Goal: Task Accomplishment & Management: Use online tool/utility

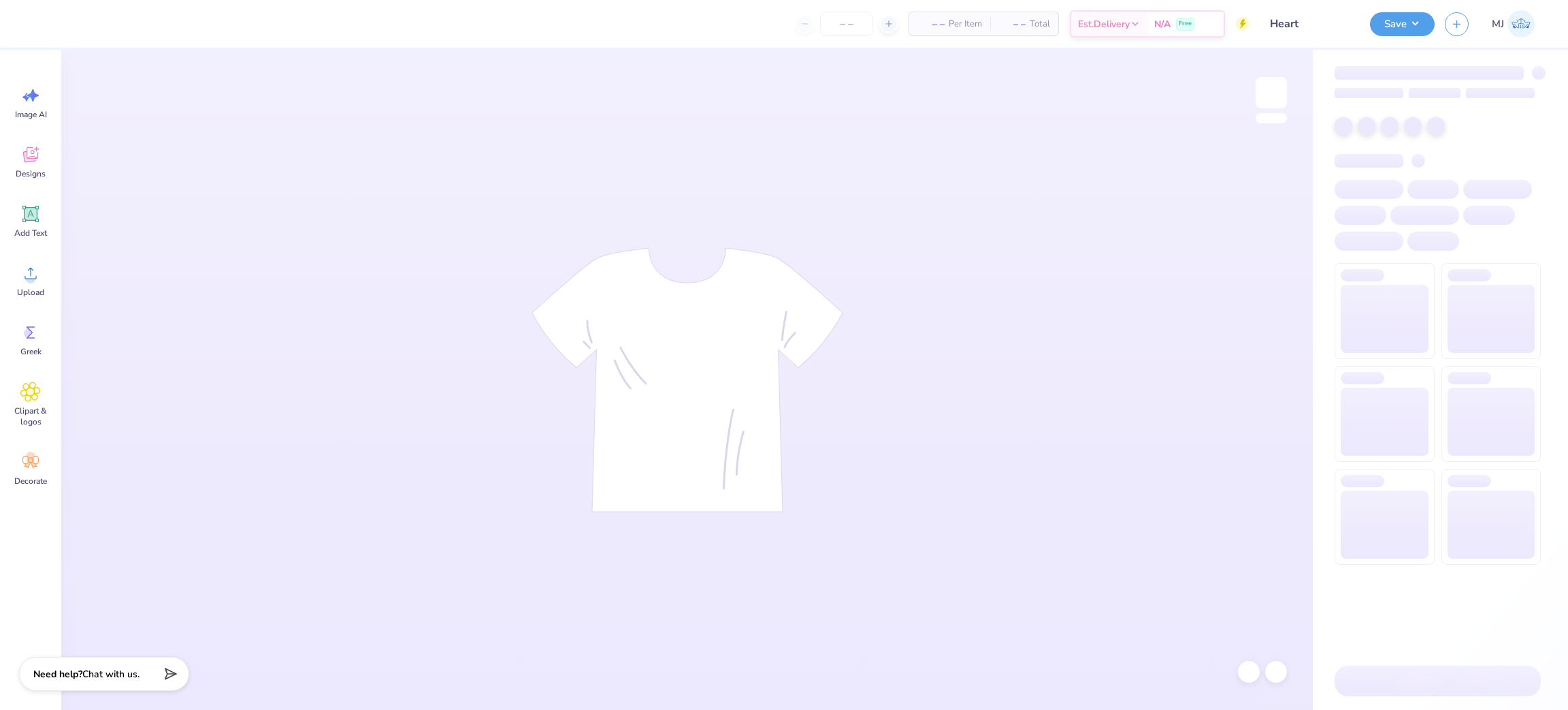
type input "Heart"
type input "50"
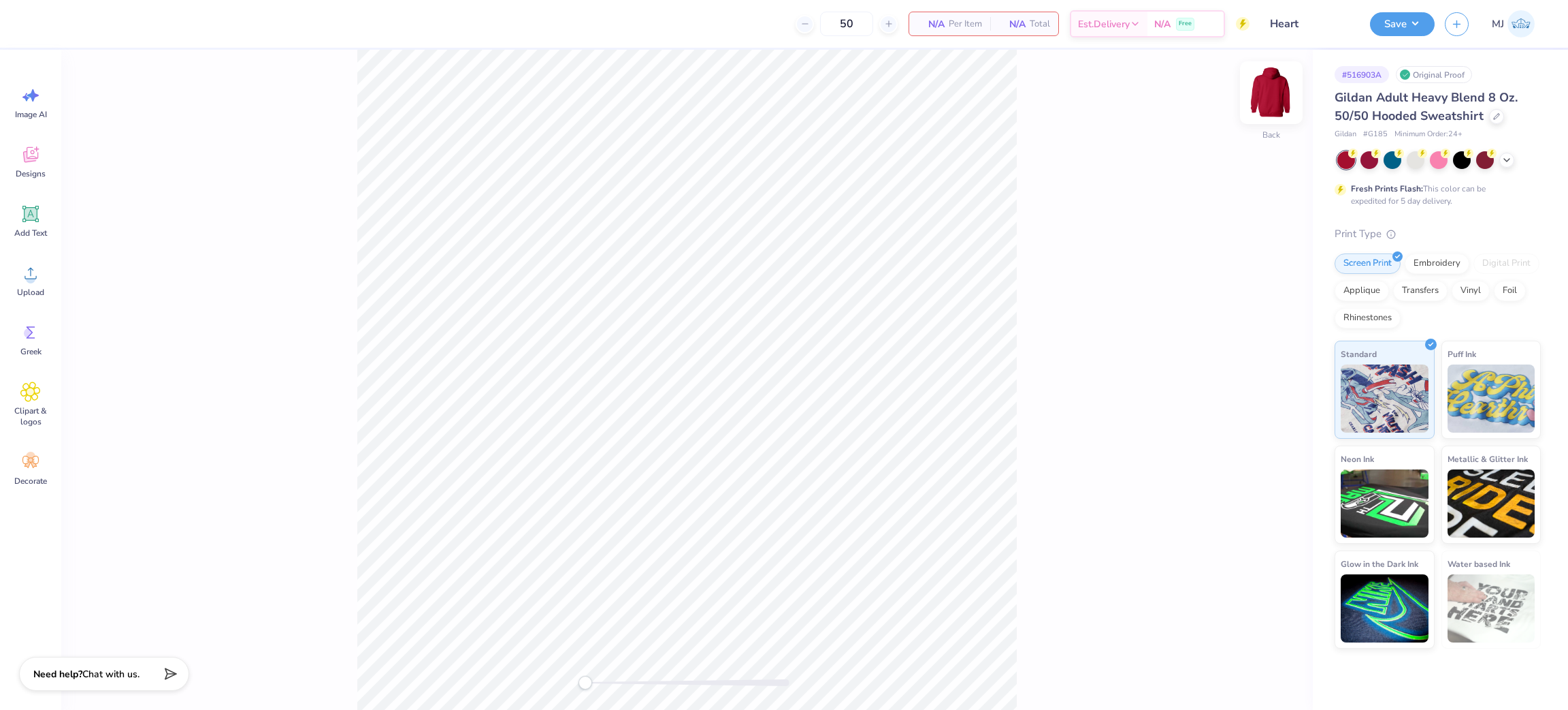
click at [1267, 90] on img at bounding box center [1271, 92] width 54 height 54
click at [34, 282] on icon at bounding box center [31, 273] width 20 height 21
click at [24, 280] on icon at bounding box center [31, 273] width 20 height 21
click at [1252, 316] on input "15.00" at bounding box center [1263, 316] width 49 height 19
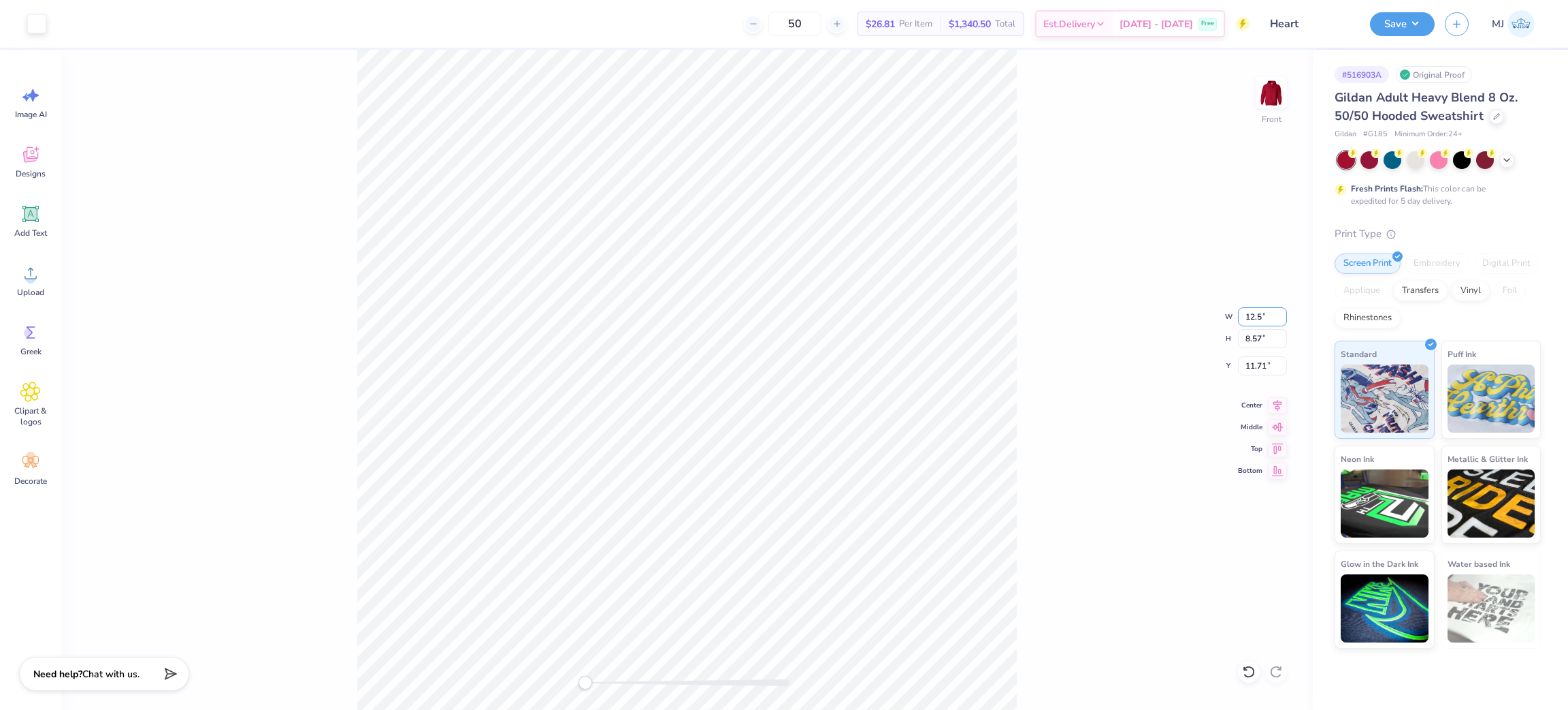
type input "12.5"
click at [1248, 368] on input "11.71" at bounding box center [1263, 366] width 49 height 19
click at [1250, 369] on input "3" at bounding box center [1263, 366] width 49 height 19
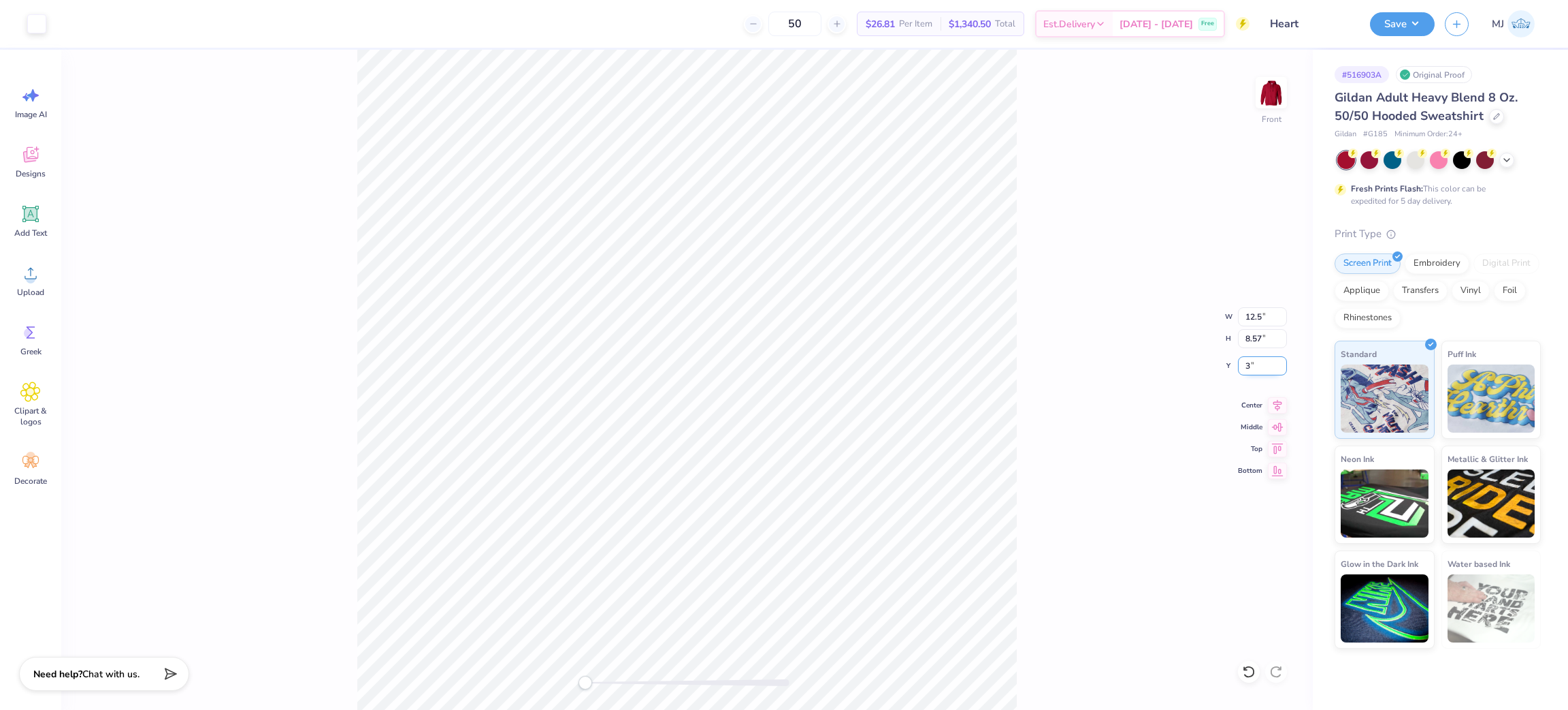
click at [1247, 367] on input "3" at bounding box center [1263, 366] width 49 height 19
type input "6"
click at [1099, 333] on div "Front W 12.5 12.5 " H 8.57 8.57 " Y 6 6 " Center Middle Top Bottom" at bounding box center [687, 379] width 1252 height 660
click at [1044, 292] on div "Front W 10.42 10.42 " H 5.95 5.95 " Y 6.00 6.00 " Center Middle Top Bottom" at bounding box center [687, 379] width 1252 height 660
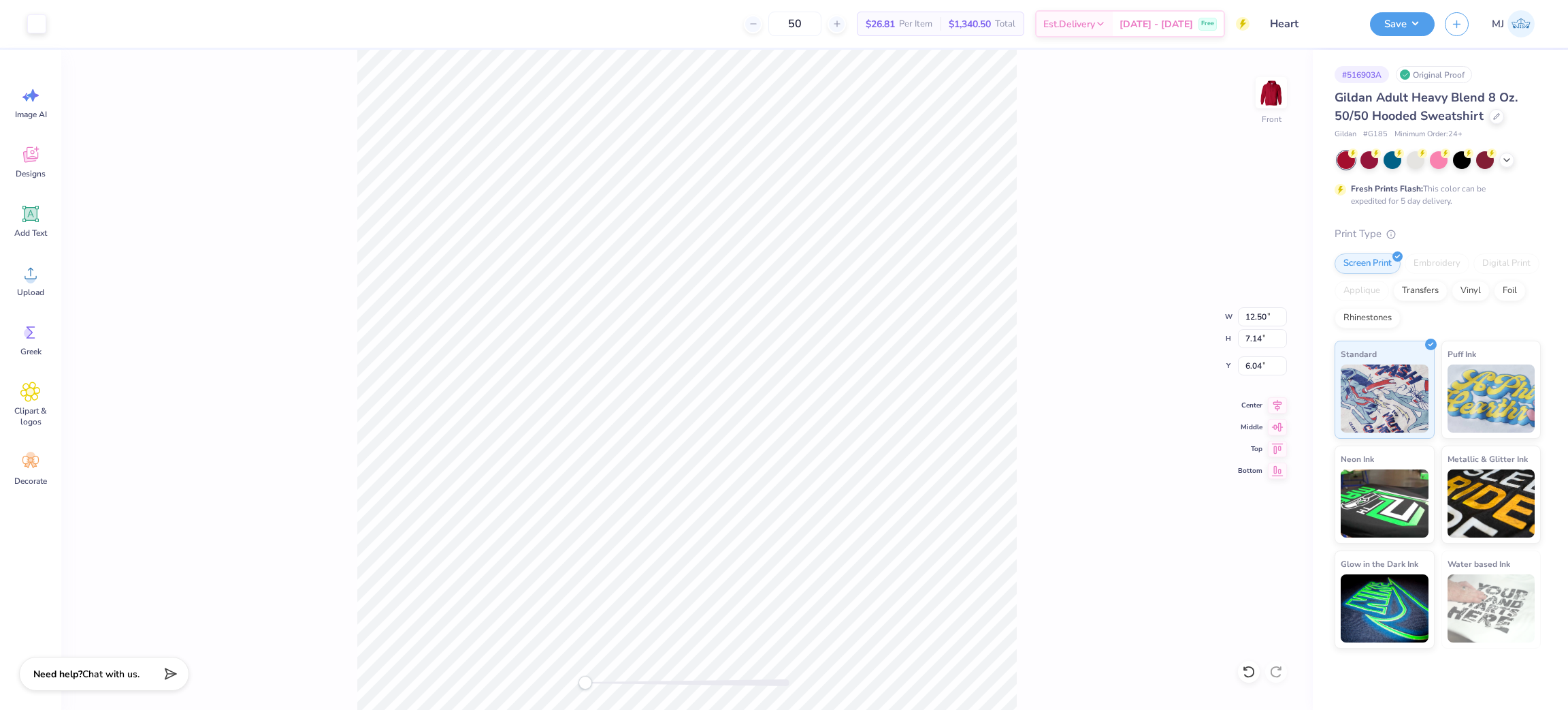
drag, startPoint x: 1112, startPoint y: 358, endPoint x: 1072, endPoint y: 367, distance: 41.0
click at [1109, 358] on div "Front W 12.50 12.50 " H 7.14 7.14 " Y 6.04 6.04 " Center Middle Top Bottom" at bounding box center [687, 379] width 1252 height 660
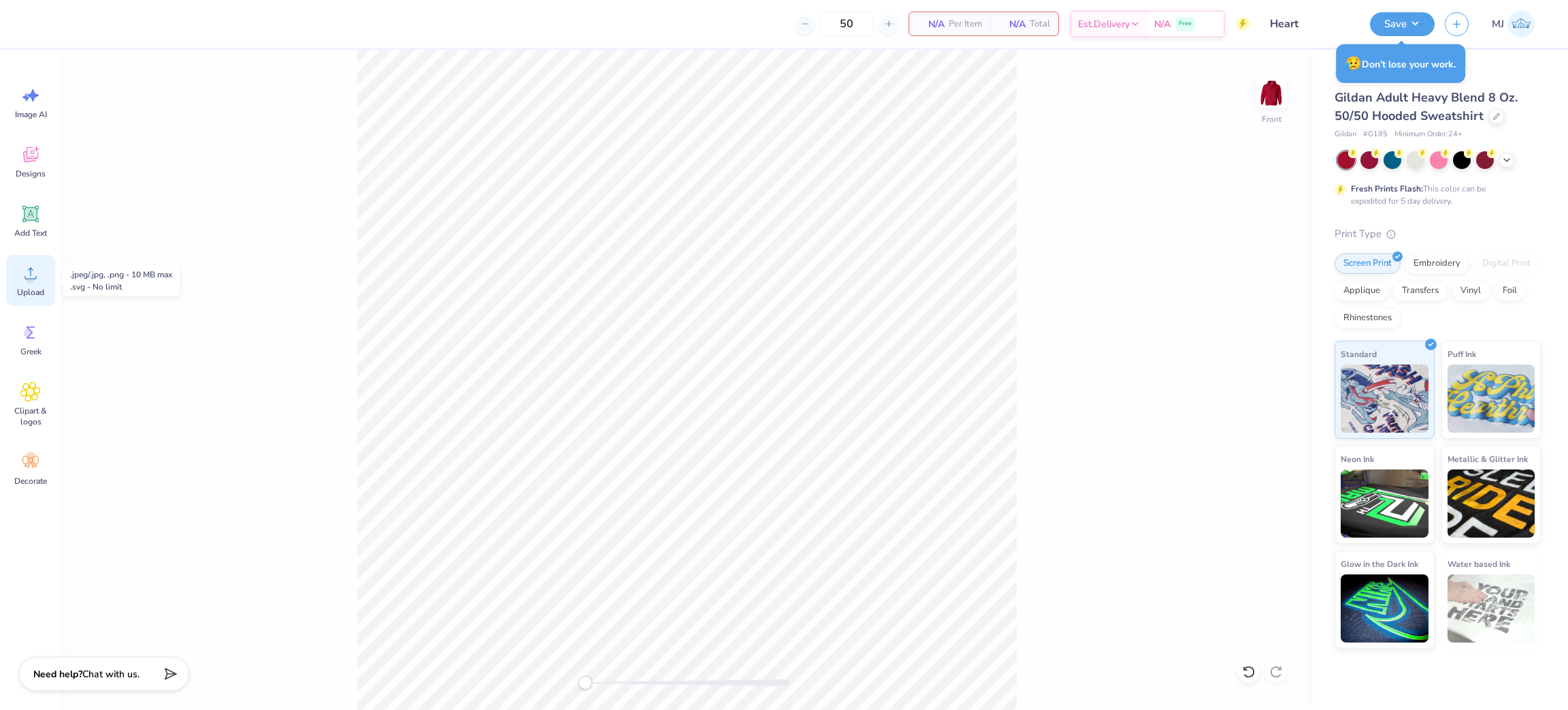
click at [21, 292] on span "Upload" at bounding box center [31, 293] width 28 height 11
click at [47, 286] on div "Upload" at bounding box center [31, 280] width 49 height 51
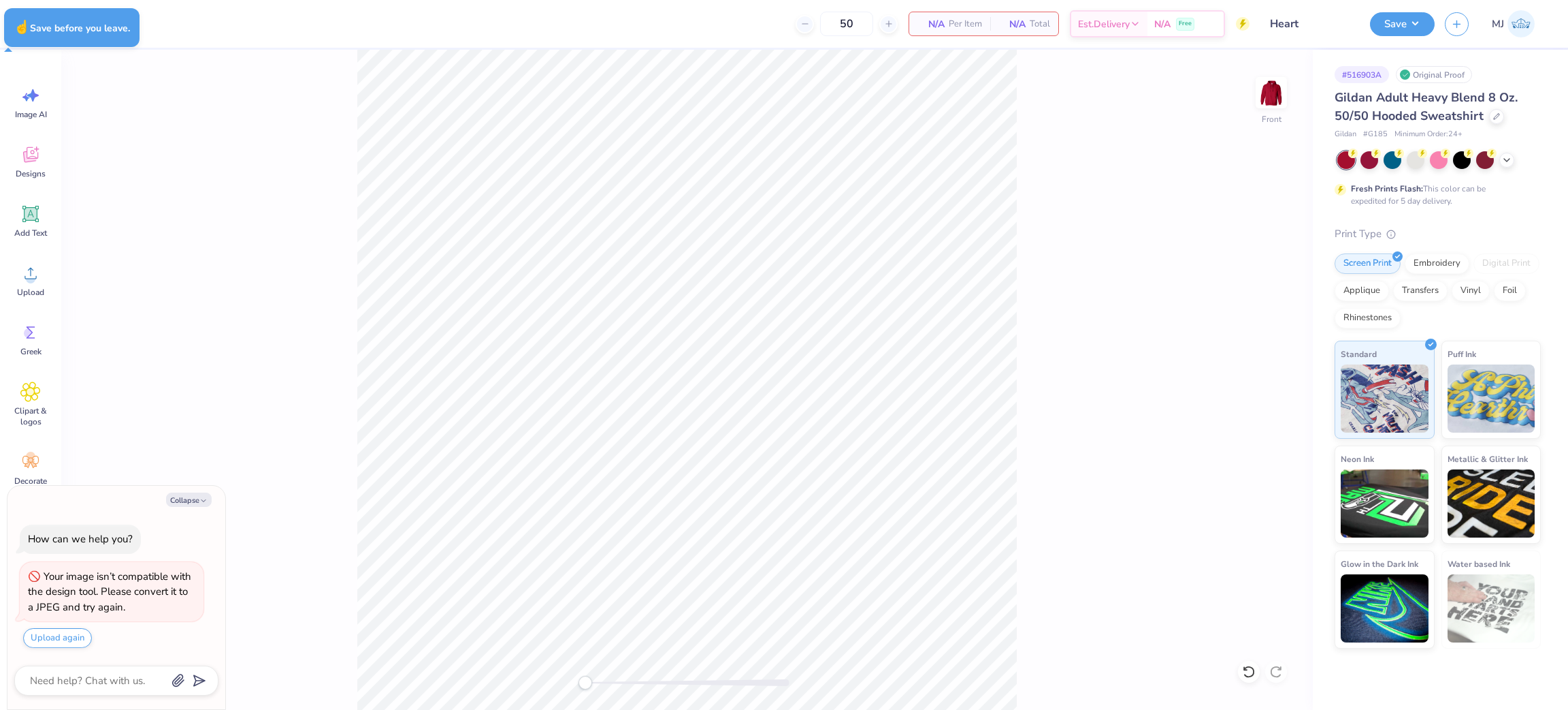
type textarea "x"
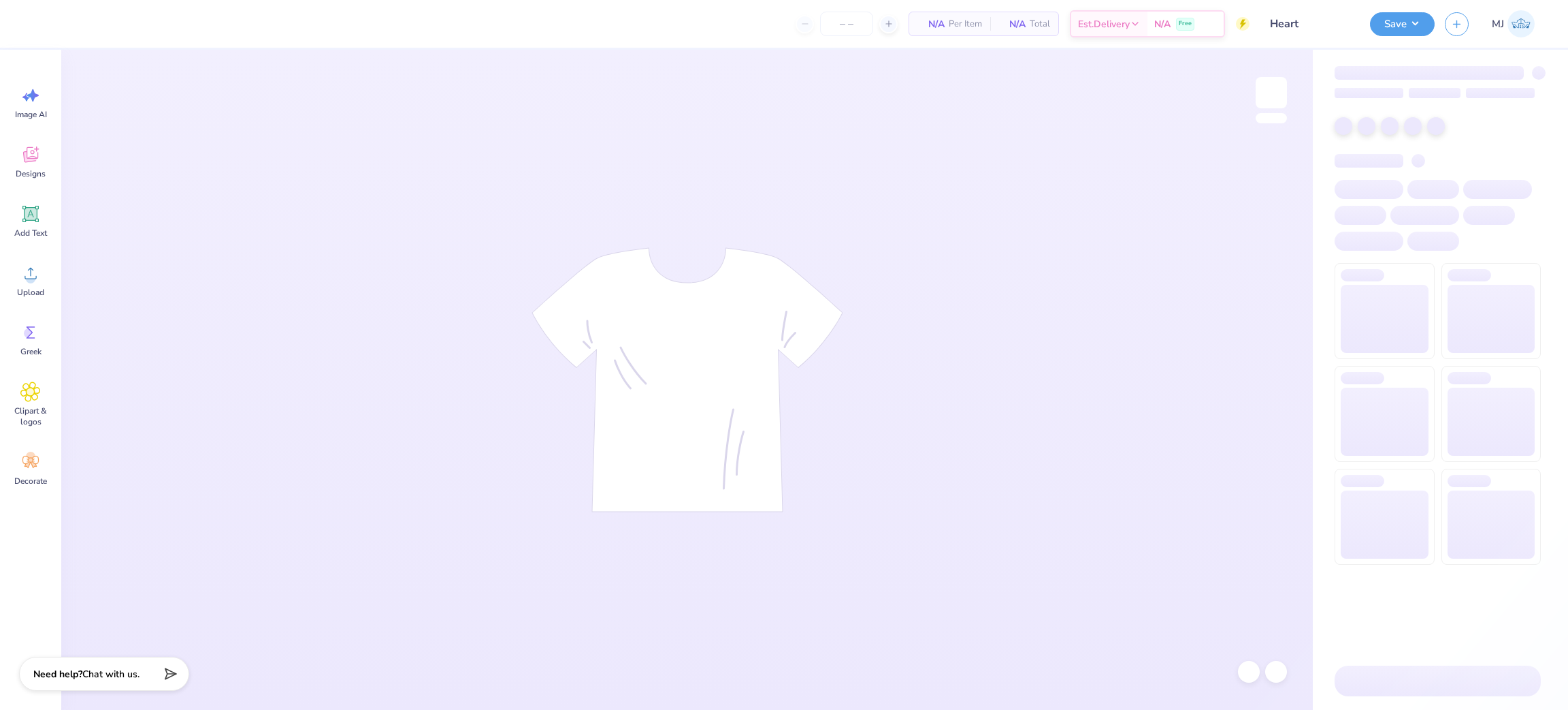
type input "50"
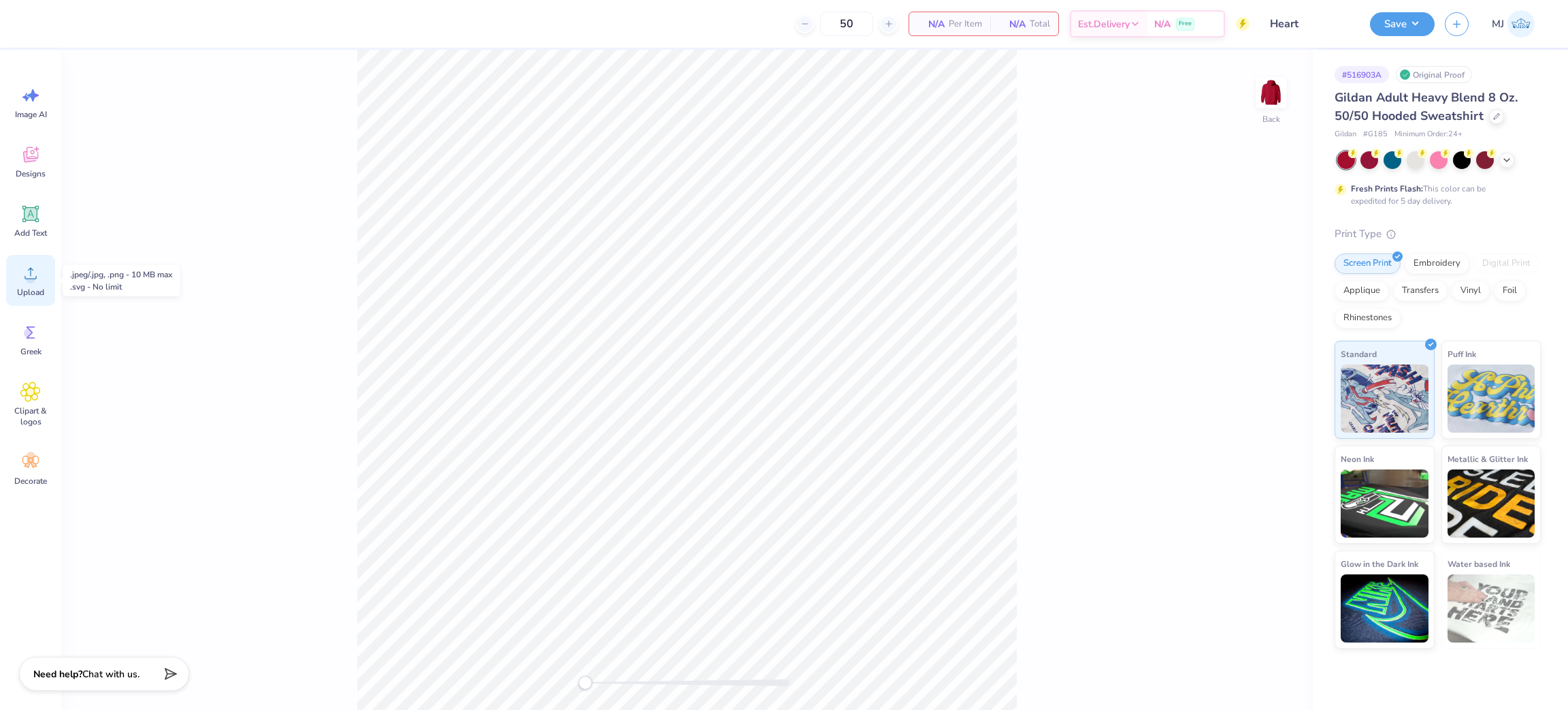
click at [35, 276] on icon at bounding box center [31, 273] width 20 height 21
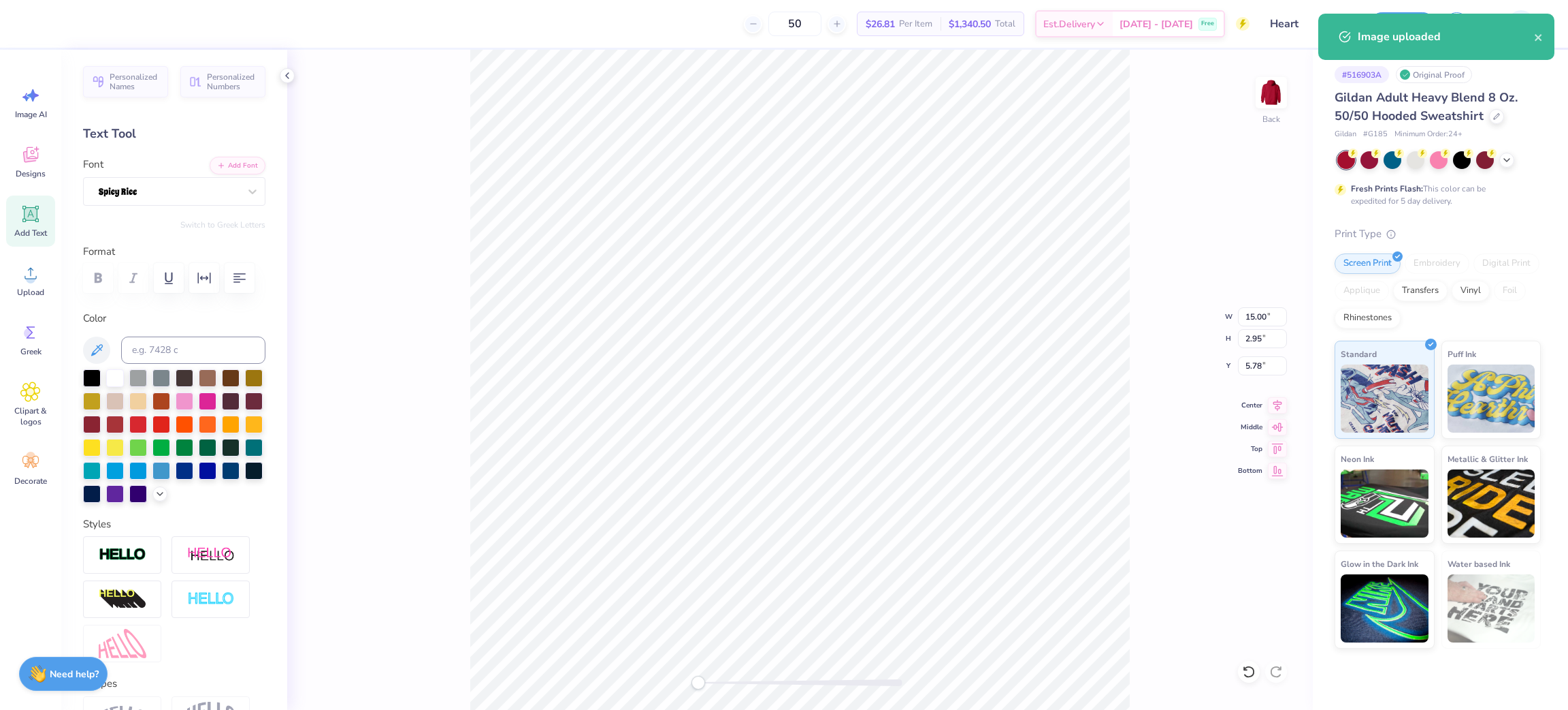
click at [1253, 304] on div "Back W 15.00 15.00 " H 2.95 2.95 " Y 5.78 5.78 " Center Middle Top Bottom" at bounding box center [799, 379] width 1026 height 660
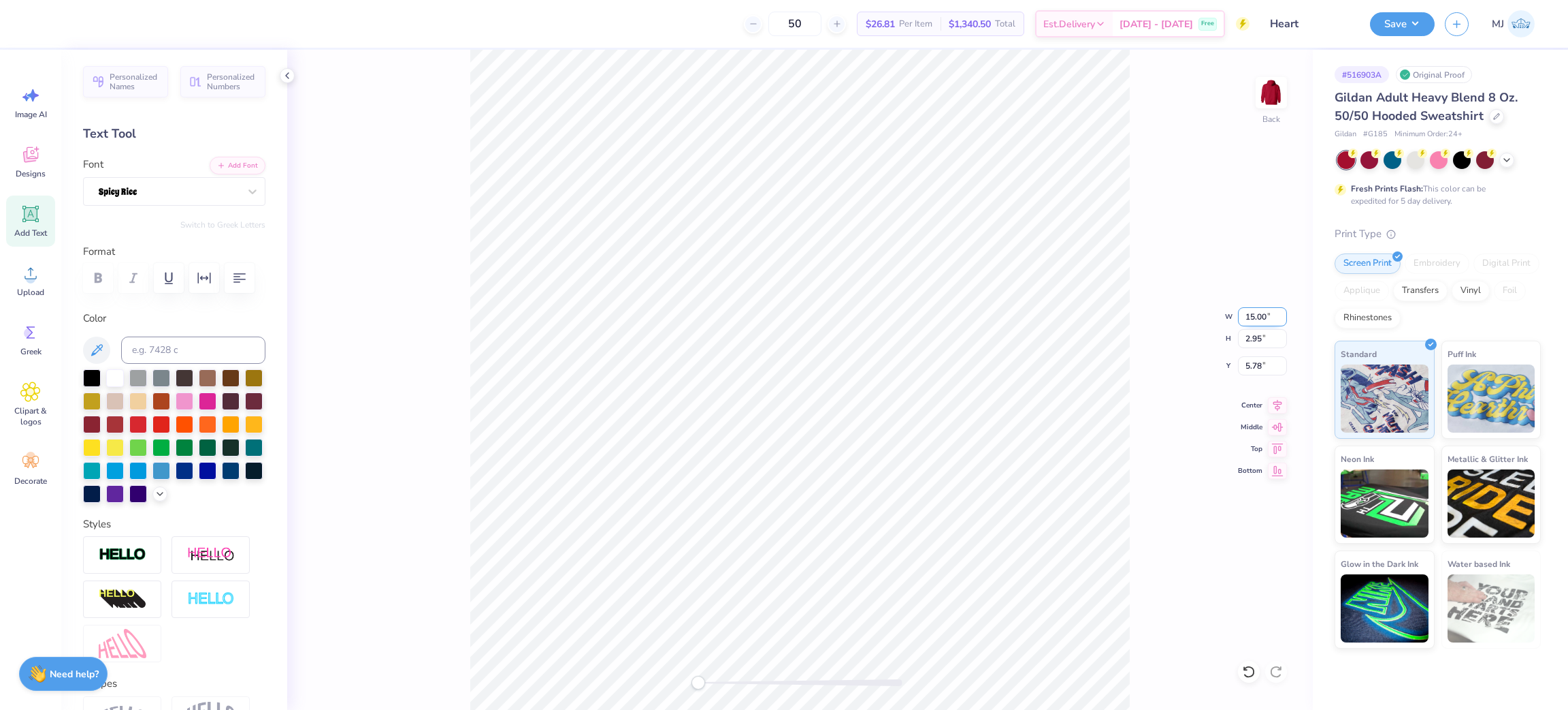
click at [1249, 322] on input "15.00" at bounding box center [1263, 316] width 49 height 19
type input "1"
type input "3.5"
click at [1260, 365] on input "5.78" at bounding box center [1263, 366] width 49 height 19
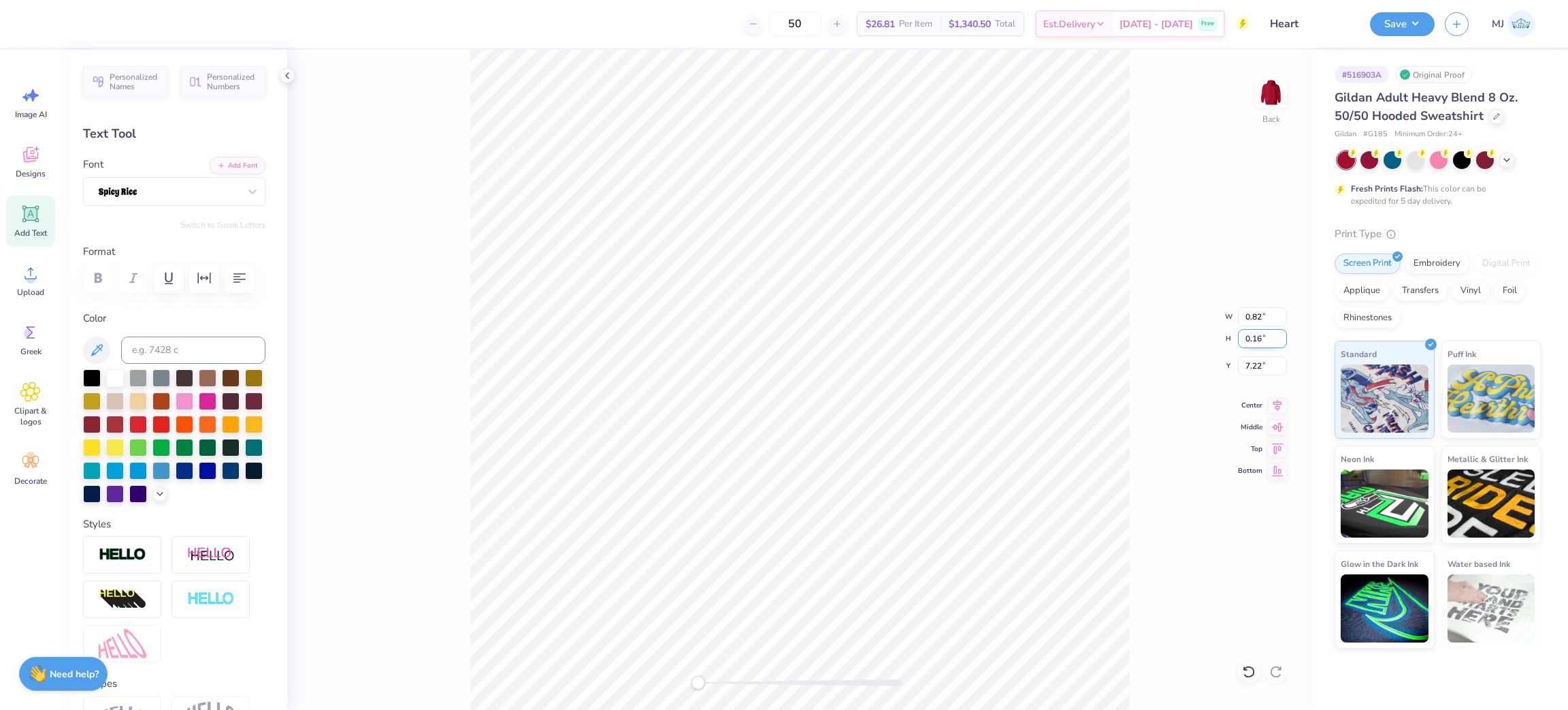
click at [1265, 346] on input "0.16" at bounding box center [1263, 338] width 49 height 19
click at [1264, 360] on input "7.22" at bounding box center [1263, 366] width 49 height 19
click at [1249, 373] on input "7.22" at bounding box center [1263, 366] width 49 height 19
click at [1253, 372] on input "7.22" at bounding box center [1263, 366] width 49 height 19
click at [1253, 371] on input "7.22" at bounding box center [1263, 366] width 49 height 19
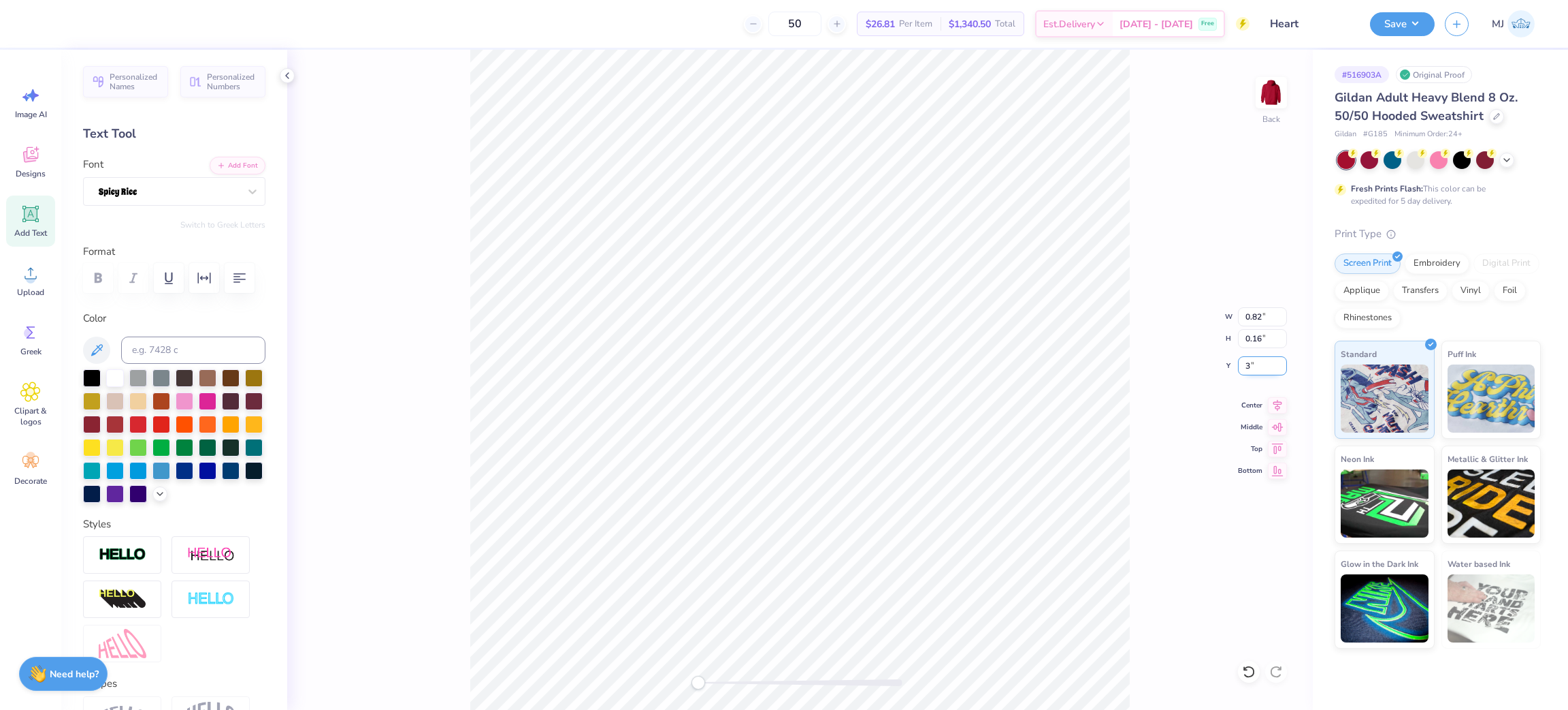
type input "3"
click at [1272, 104] on img at bounding box center [1271, 92] width 54 height 54
click at [28, 287] on span "Upload" at bounding box center [31, 293] width 28 height 11
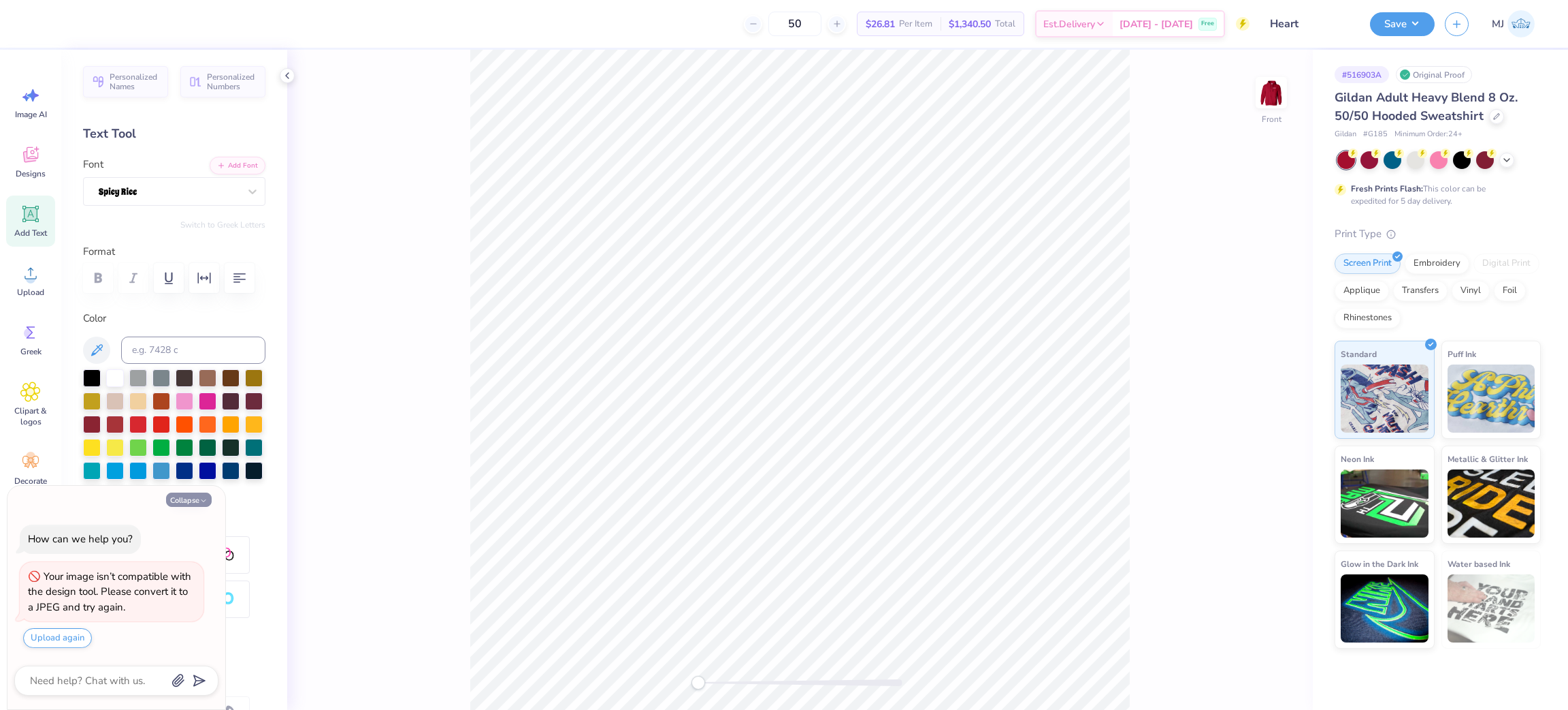
click at [201, 504] on icon "button" at bounding box center [203, 500] width 8 height 8
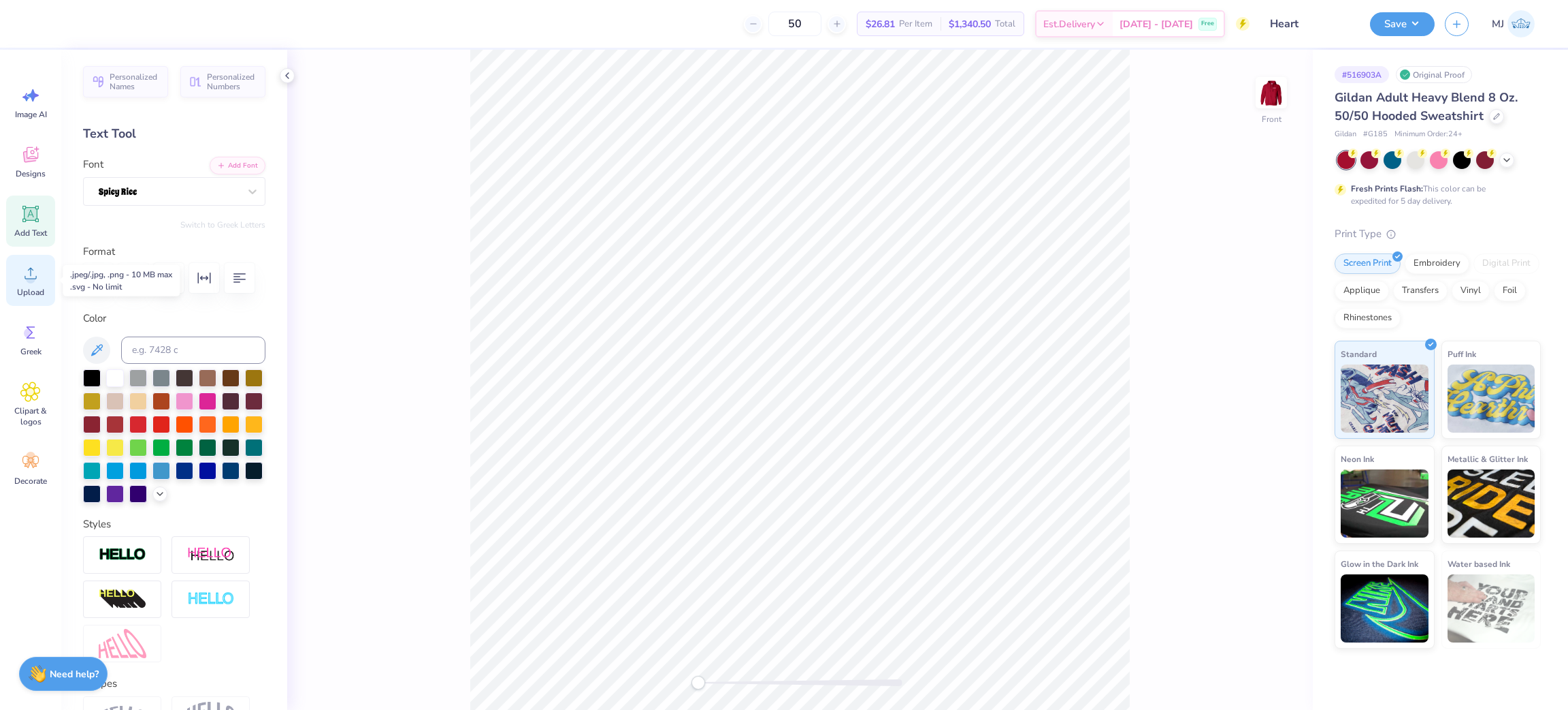
click at [21, 276] on icon at bounding box center [31, 273] width 20 height 21
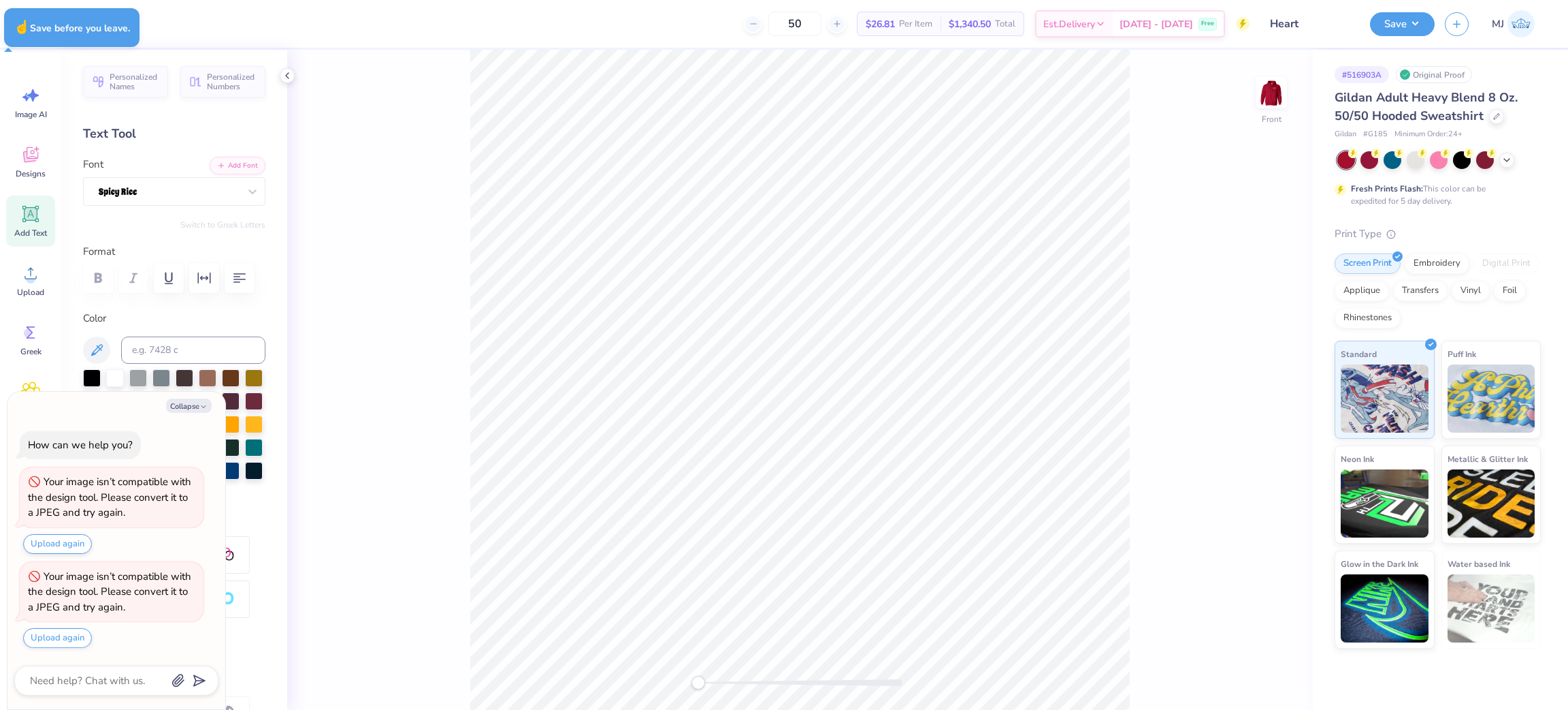
type textarea "x"
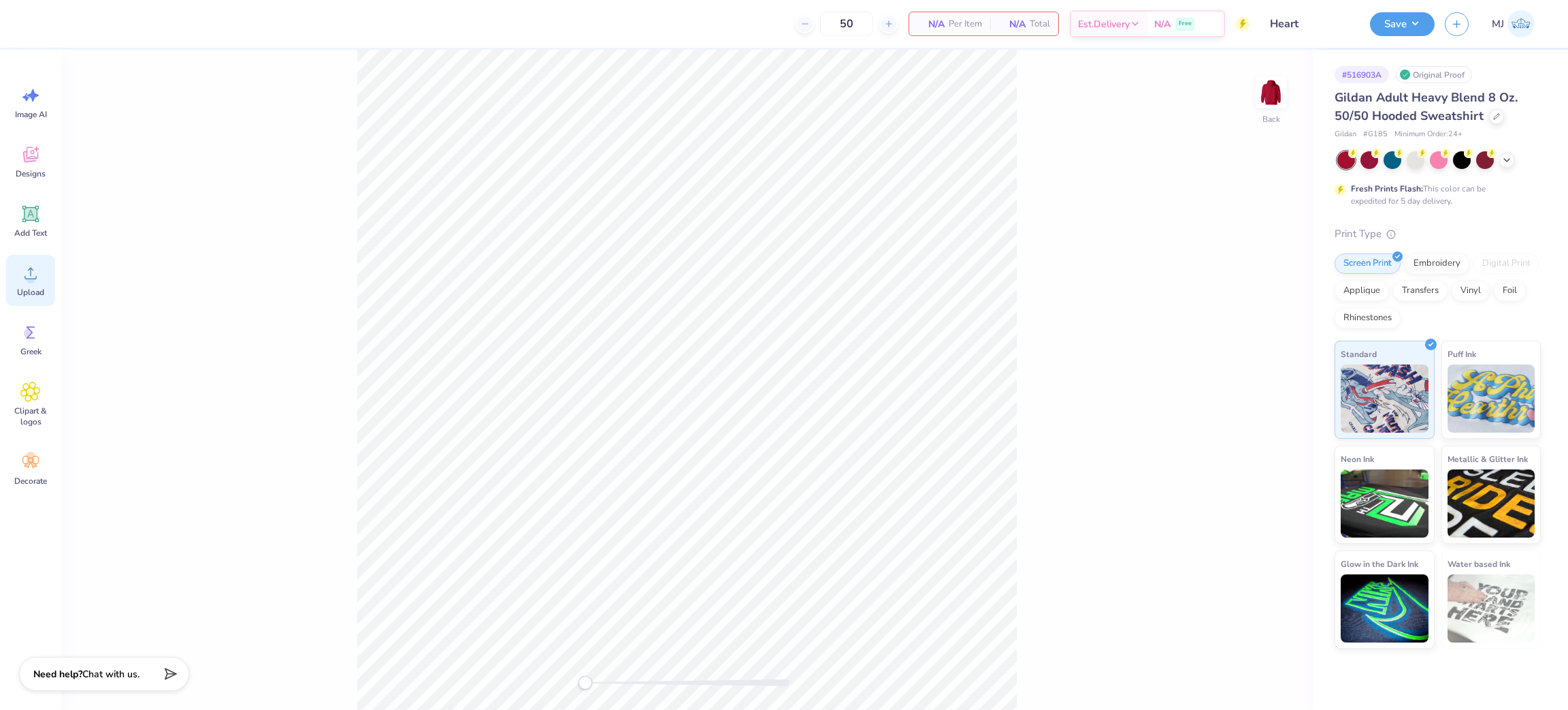
click at [40, 285] on div "Upload" at bounding box center [31, 280] width 49 height 51
click at [1274, 99] on img at bounding box center [1271, 92] width 54 height 54
click at [39, 296] on span "Upload" at bounding box center [31, 293] width 28 height 11
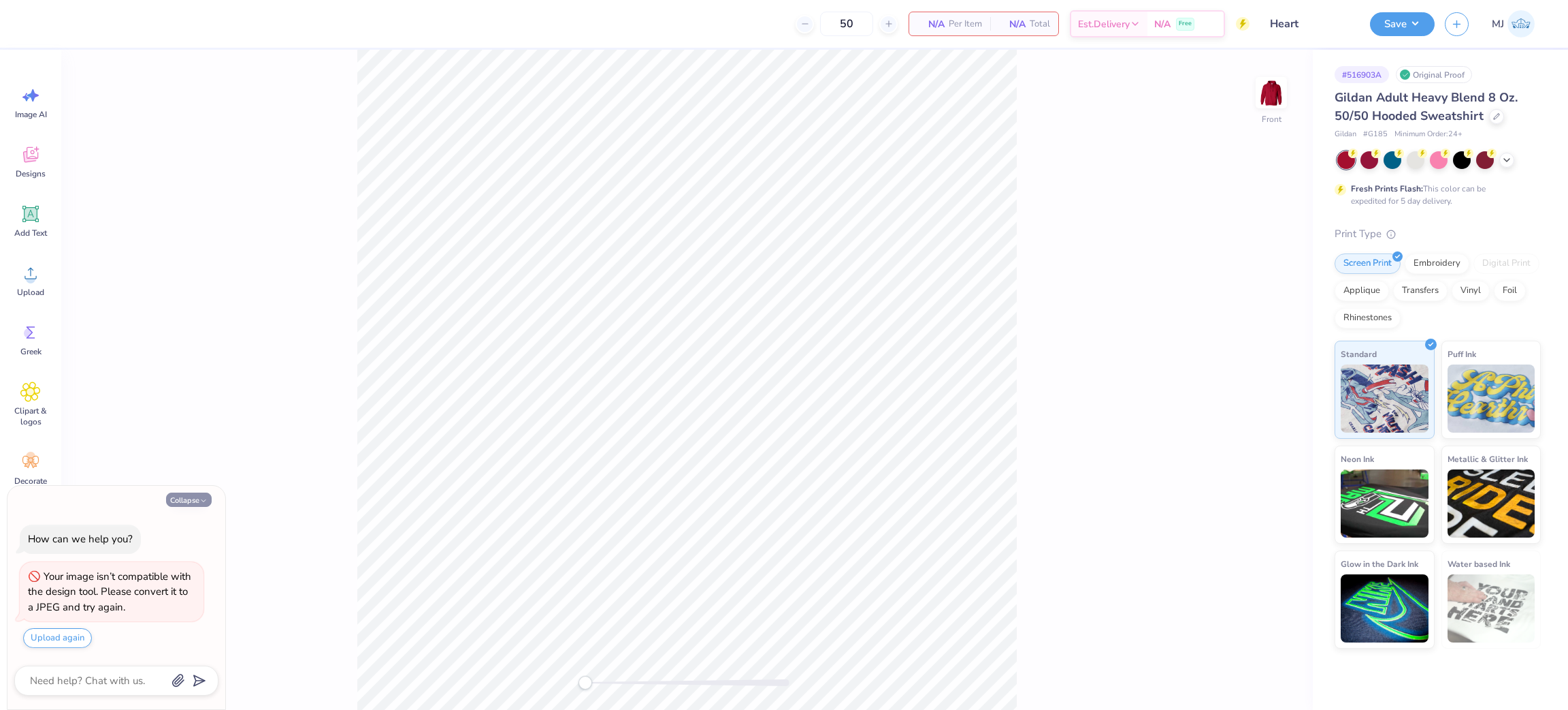
click at [202, 502] on icon "button" at bounding box center [203, 500] width 8 height 8
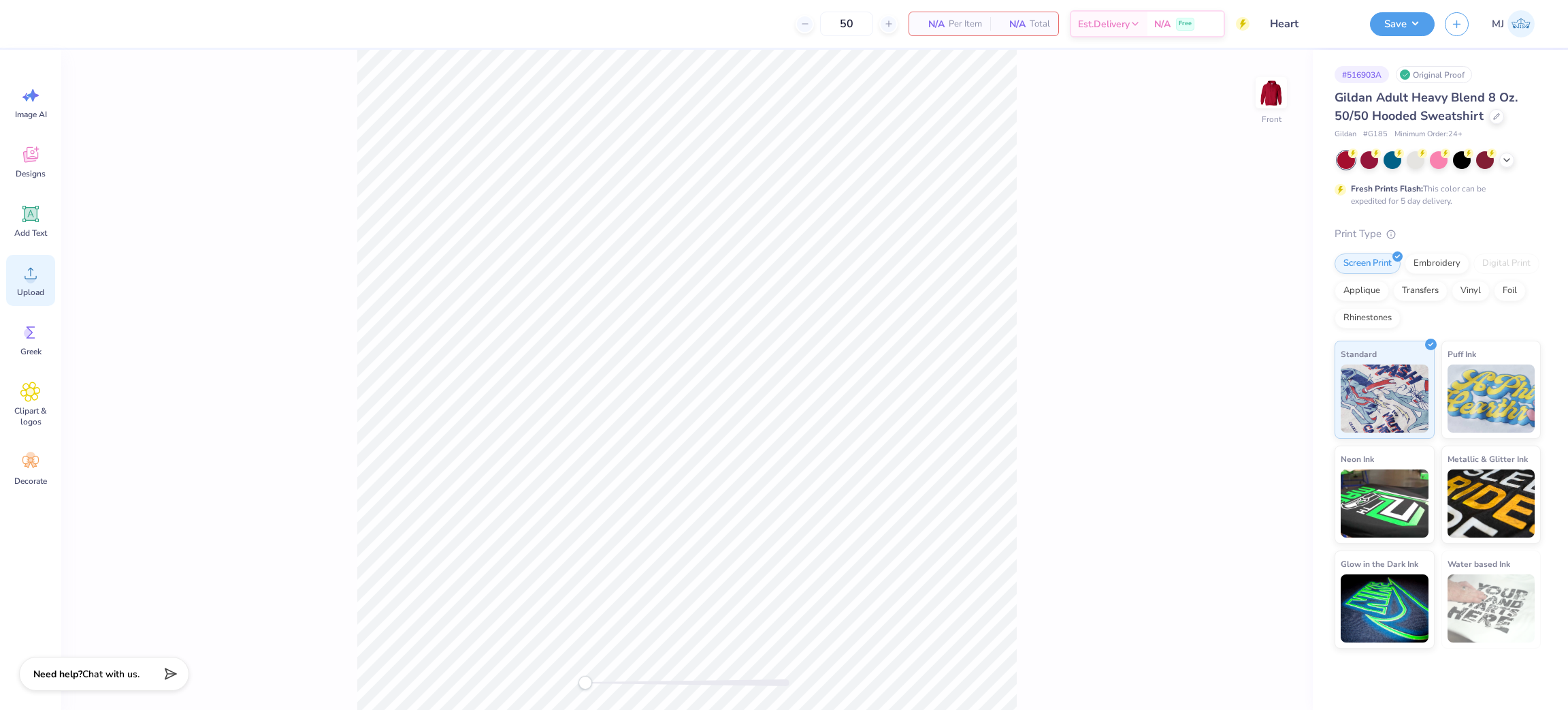
click at [36, 282] on icon at bounding box center [31, 273] width 20 height 21
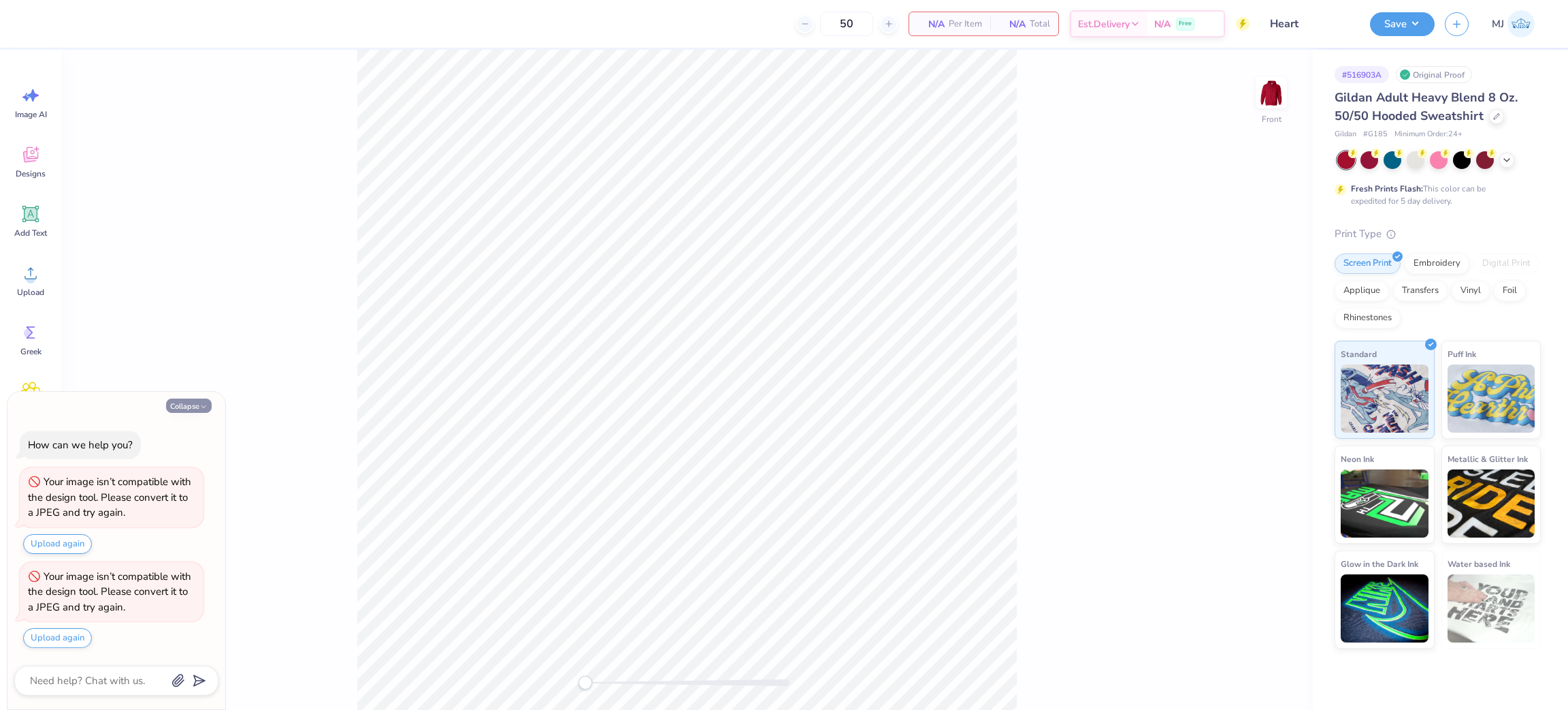
click at [199, 402] on icon "button" at bounding box center [203, 406] width 8 height 8
type textarea "x"
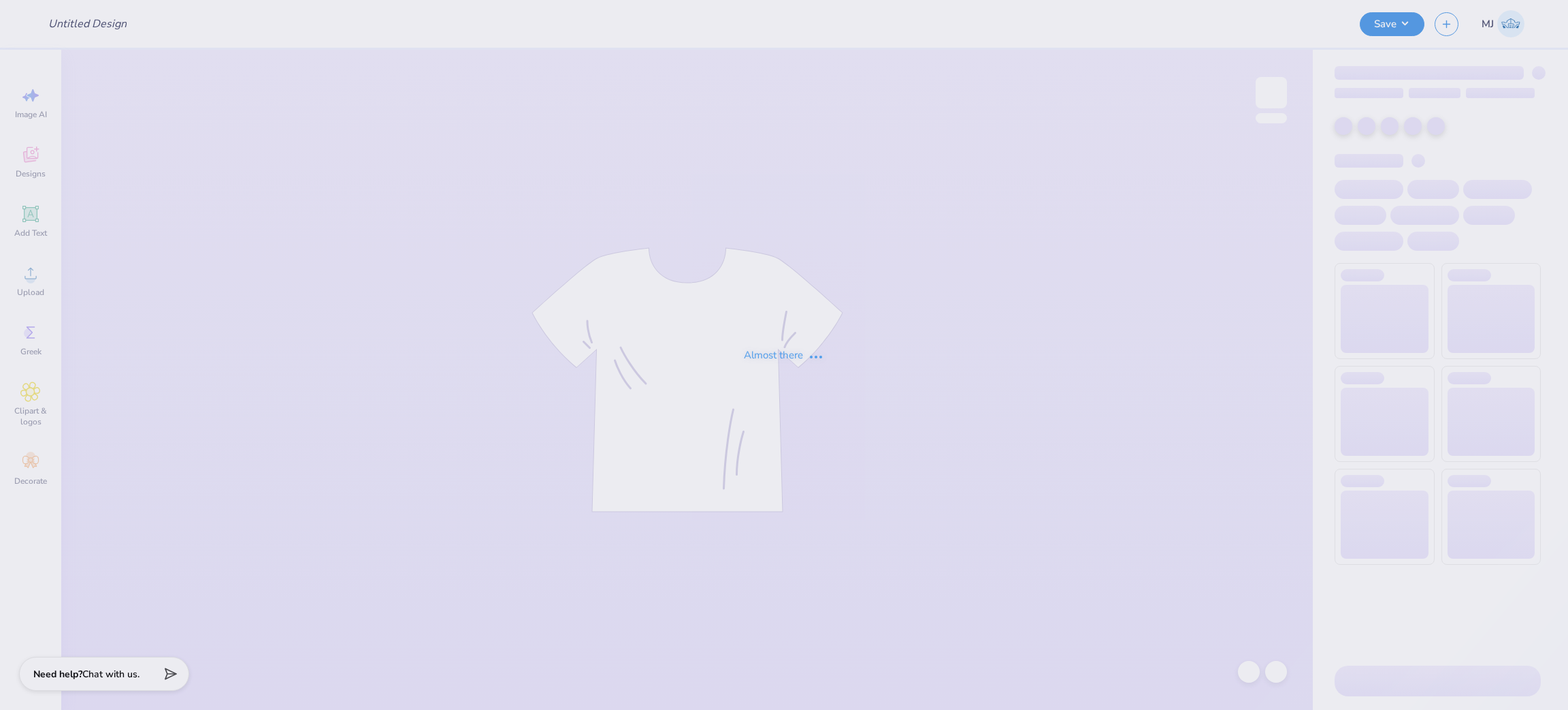
type input "Heart"
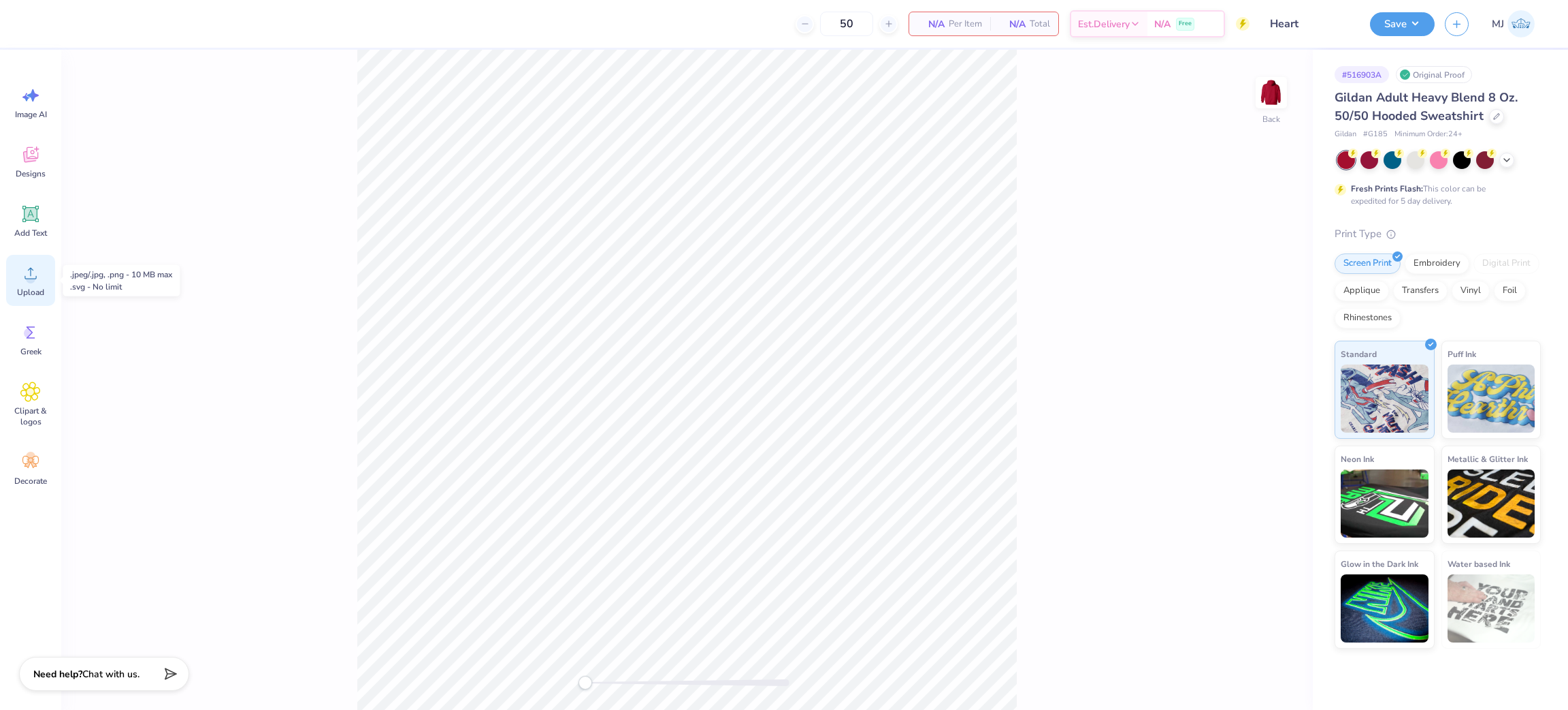
click at [32, 287] on span "Upload" at bounding box center [31, 293] width 28 height 11
click at [1260, 97] on img at bounding box center [1271, 92] width 54 height 54
click at [37, 281] on icon at bounding box center [31, 273] width 20 height 21
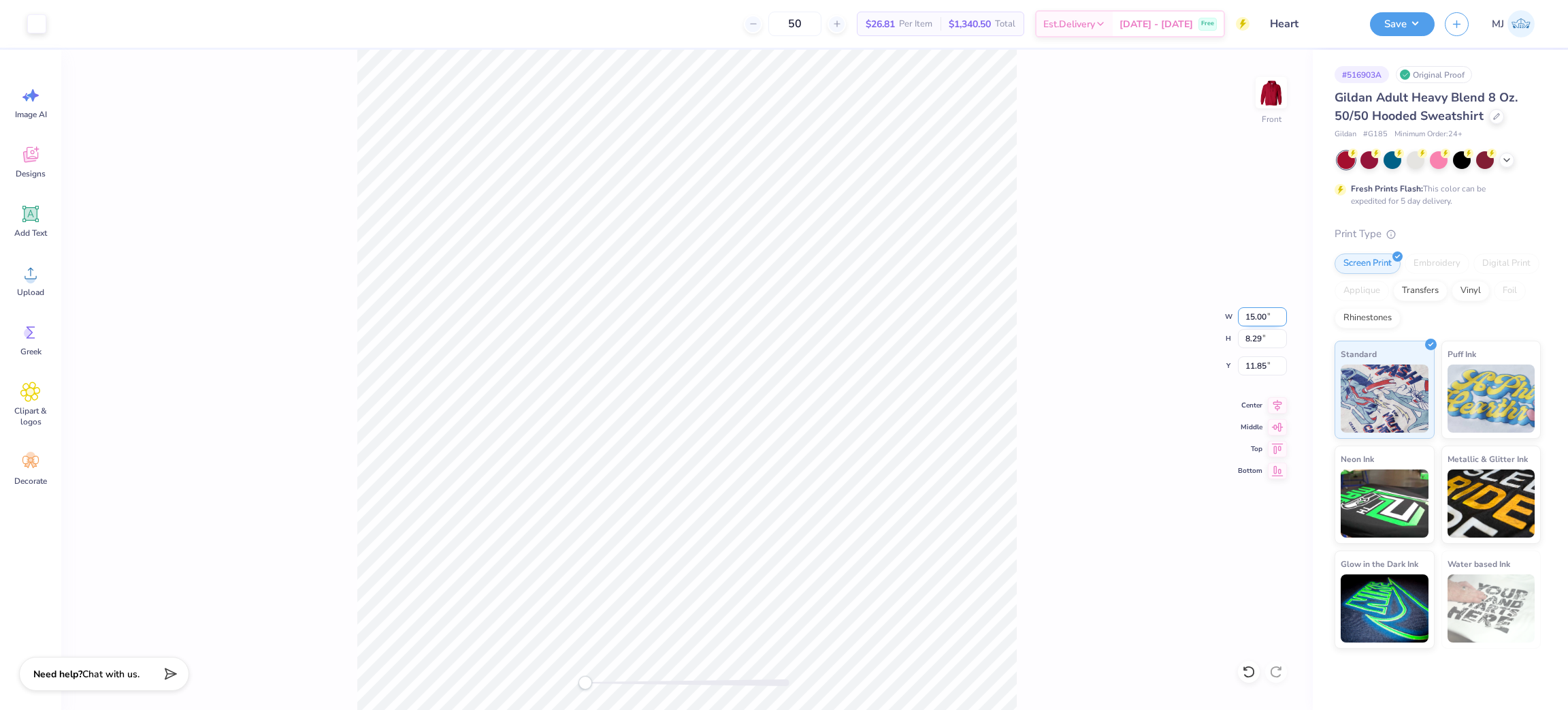
click at [1249, 318] on input "15.00" at bounding box center [1263, 316] width 49 height 19
click at [1250, 317] on input "15.00" at bounding box center [1263, 316] width 49 height 19
type input "12.5"
click at [1253, 365] on input "13.12" at bounding box center [1263, 366] width 49 height 19
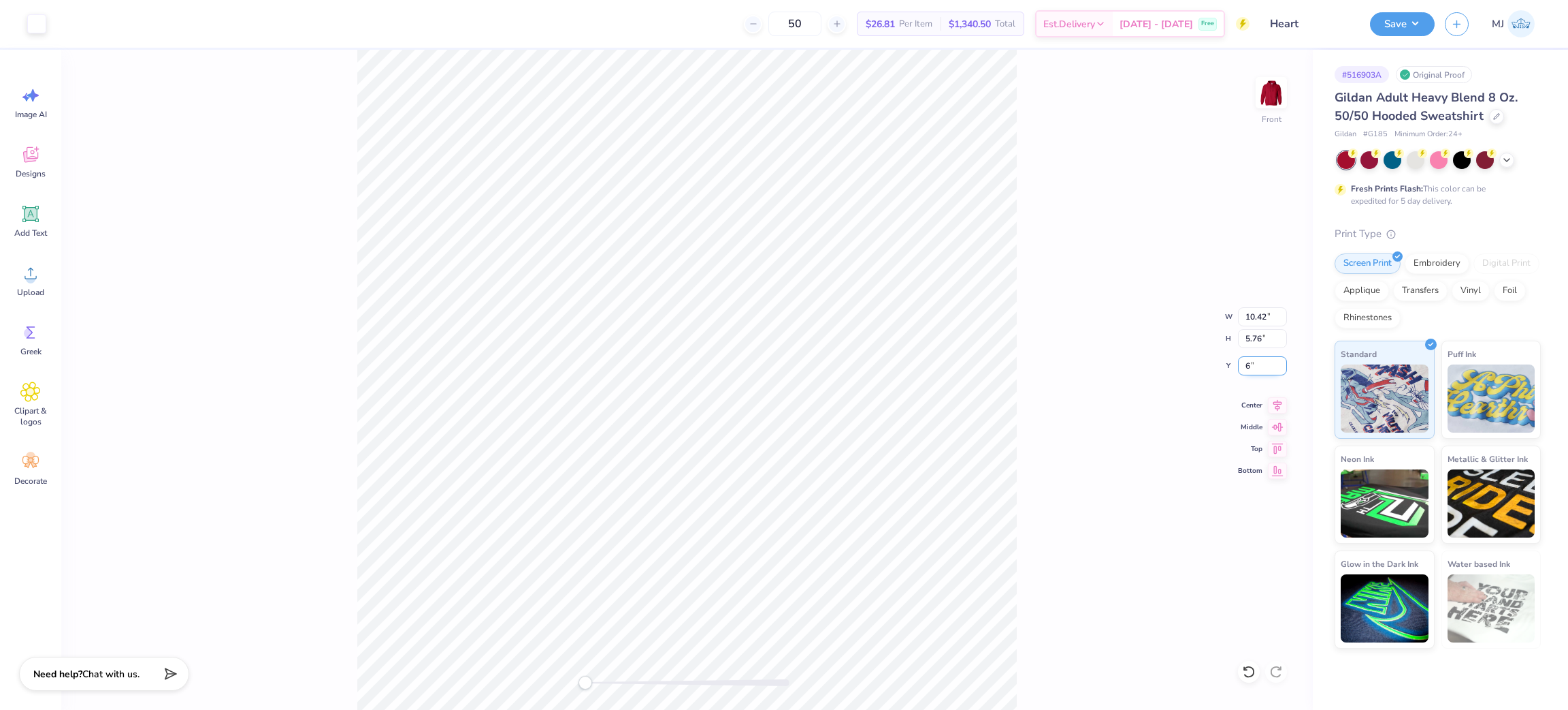
type input "6"
click at [1019, 364] on div "Front W 10.42 10.42 " H 5.76 5.76 " Y 6 6 " Center Middle Top Bottom" at bounding box center [687, 379] width 1252 height 660
click at [1268, 84] on img at bounding box center [1271, 92] width 54 height 54
type input "12.31"
type input "6.81"
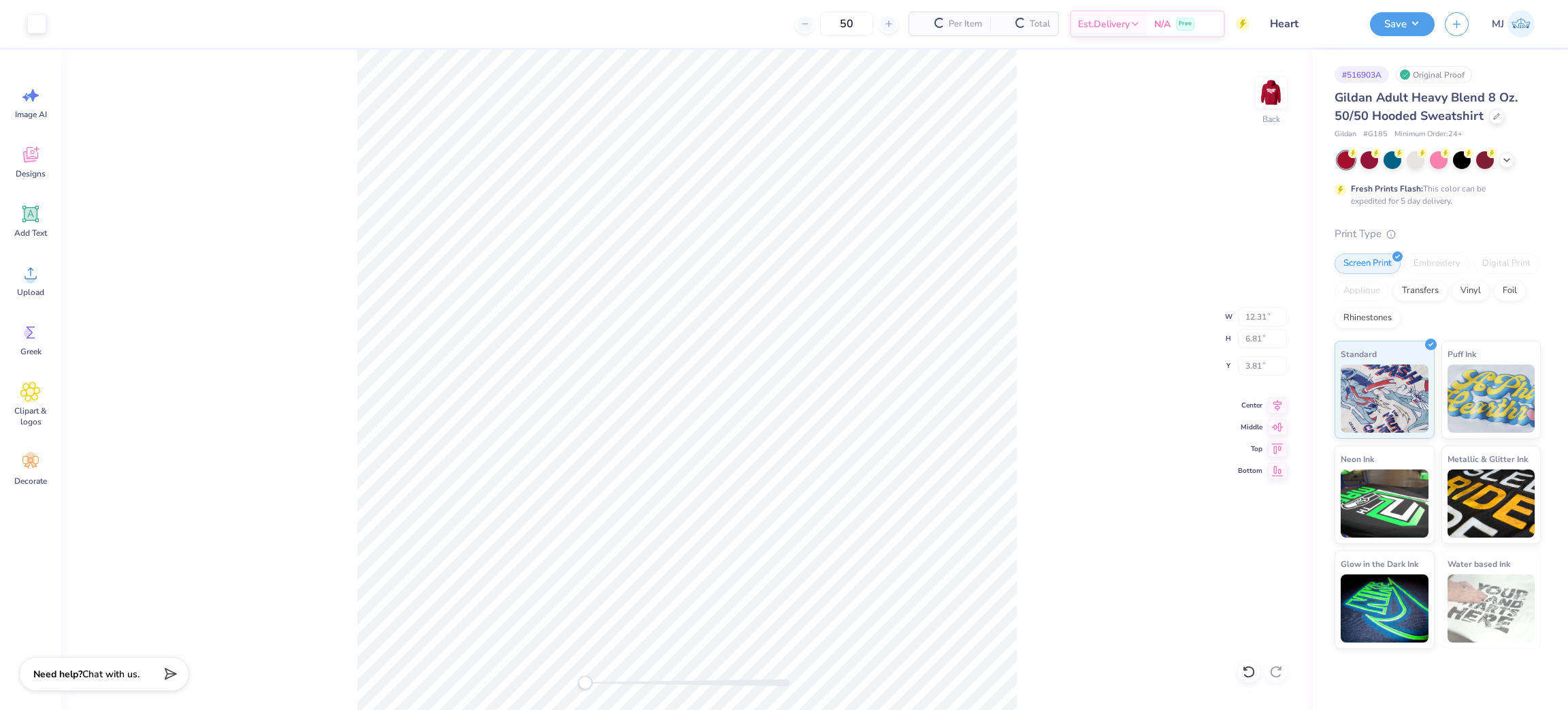
type input "3.81"
click at [32, 277] on circle at bounding box center [31, 278] width 9 height 9
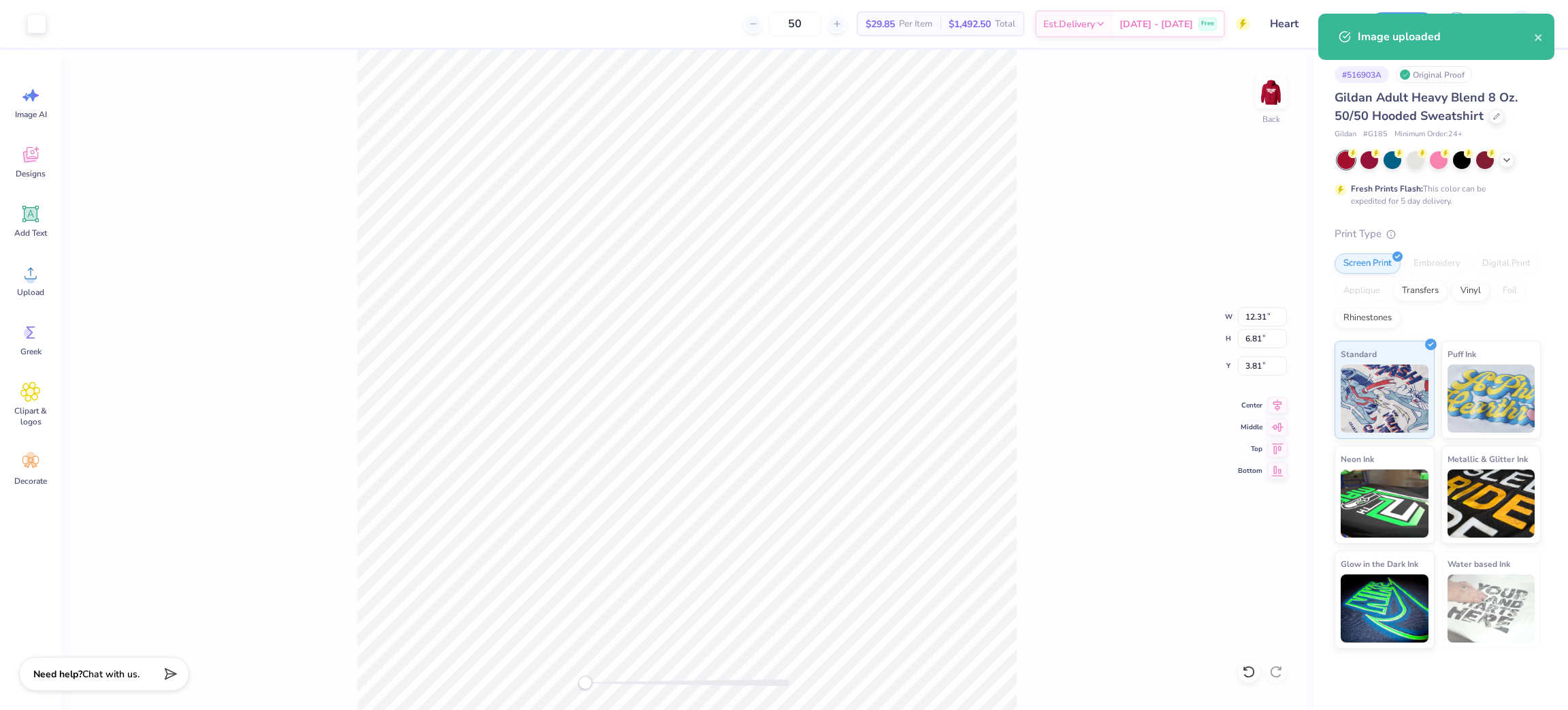
type input "15.00"
type input "2.95"
type input "5.78"
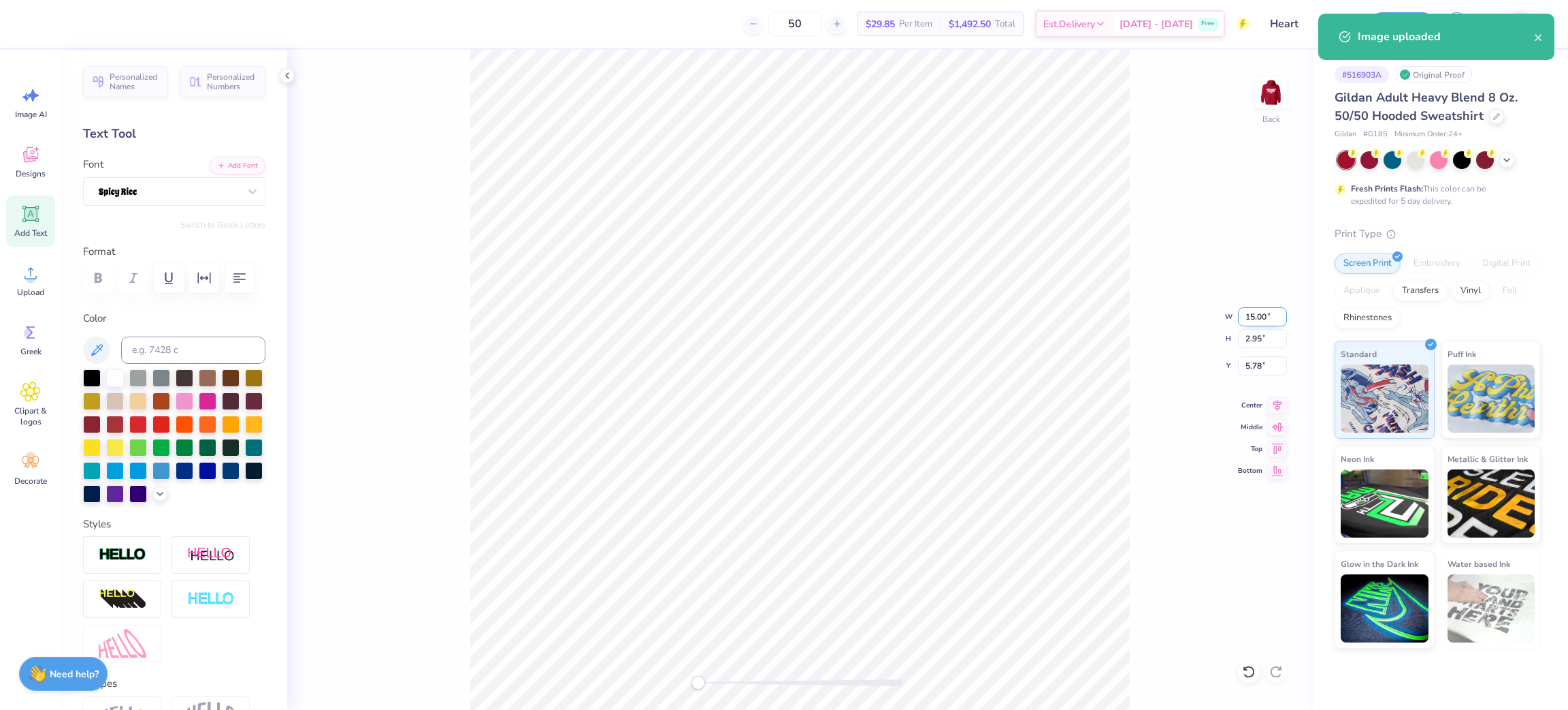
click at [1257, 323] on input "15.00" at bounding box center [1263, 316] width 49 height 19
click at [1257, 322] on input "15.00" at bounding box center [1263, 316] width 49 height 19
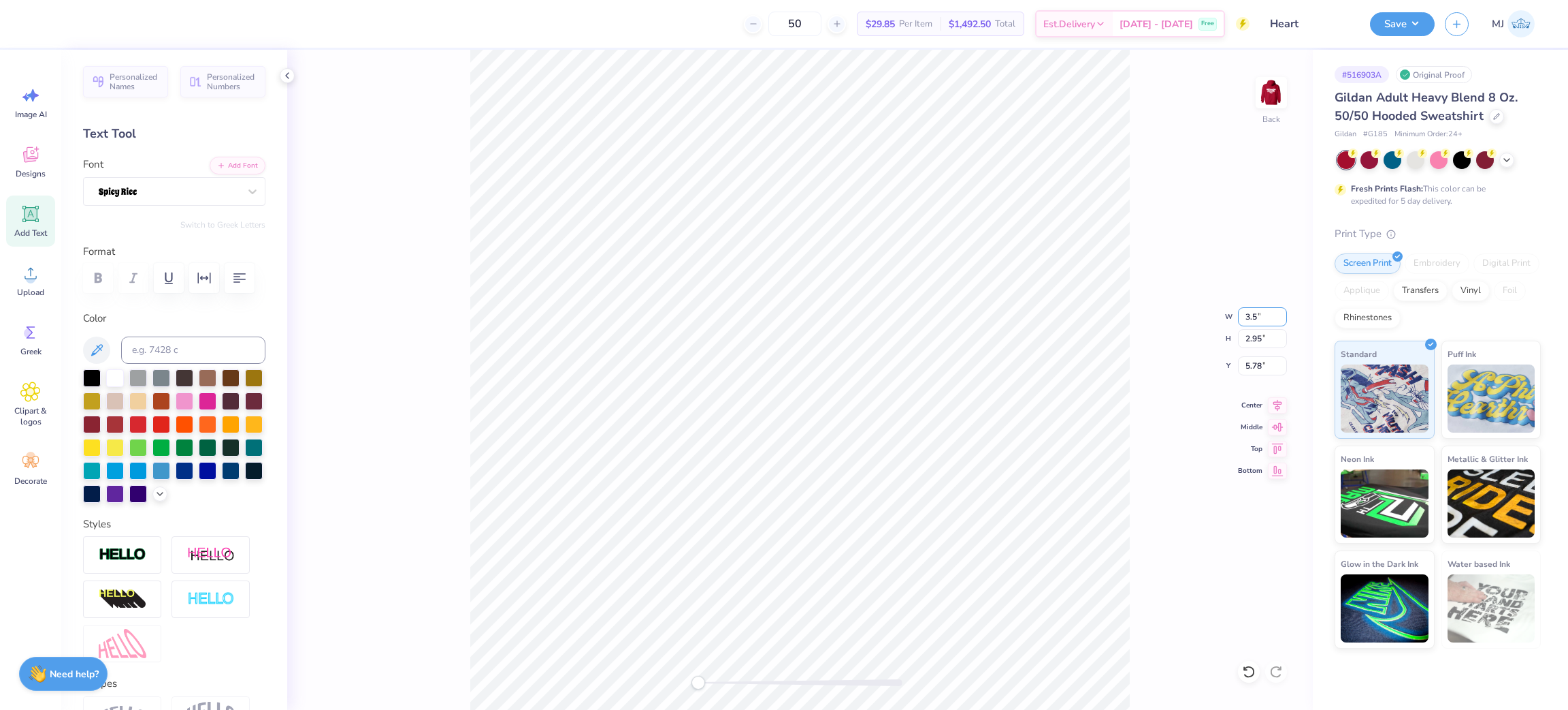
type input "3.5"
click at [283, 77] on icon at bounding box center [287, 76] width 11 height 11
click at [1250, 361] on input "7.22" at bounding box center [1263, 366] width 49 height 19
type input "3"
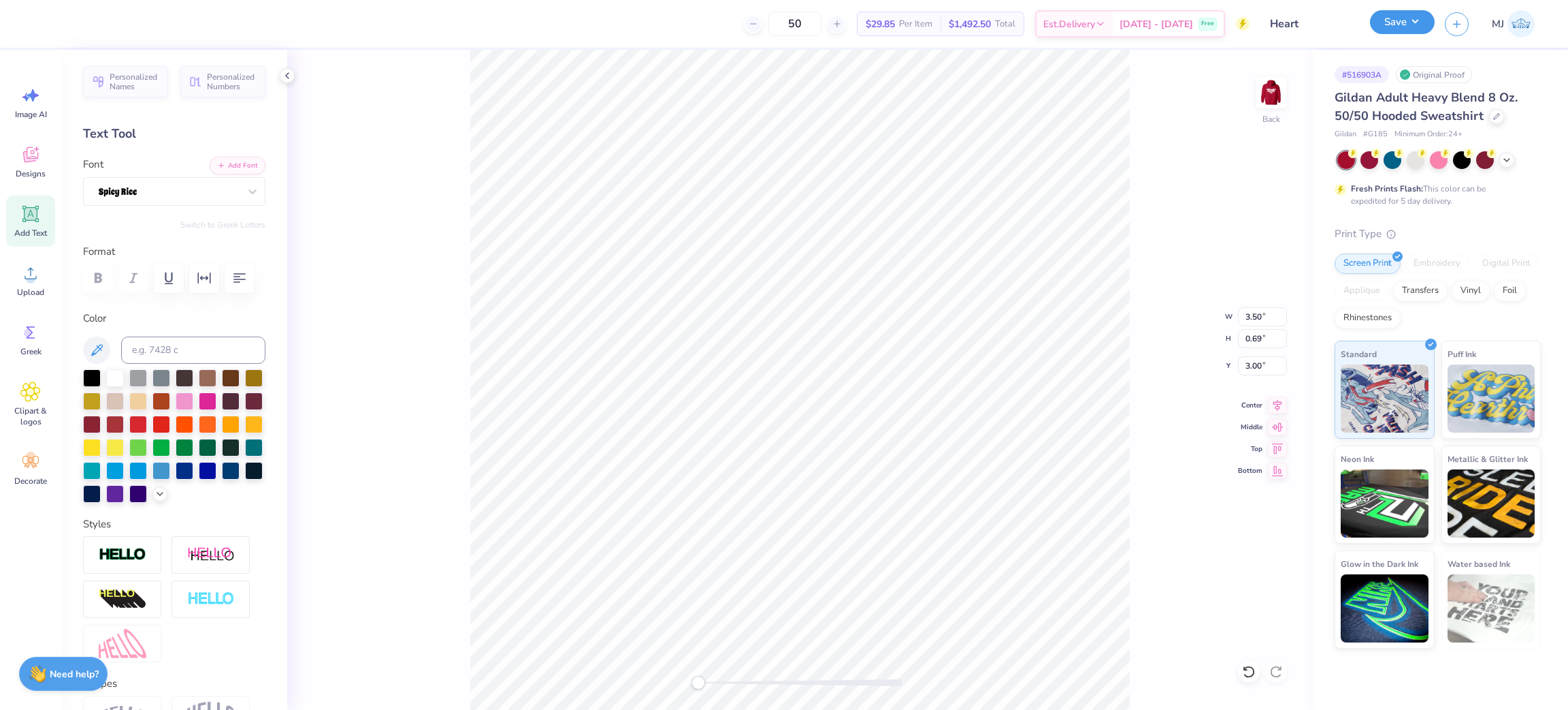
click at [1406, 31] on button "Save" at bounding box center [1402, 22] width 65 height 24
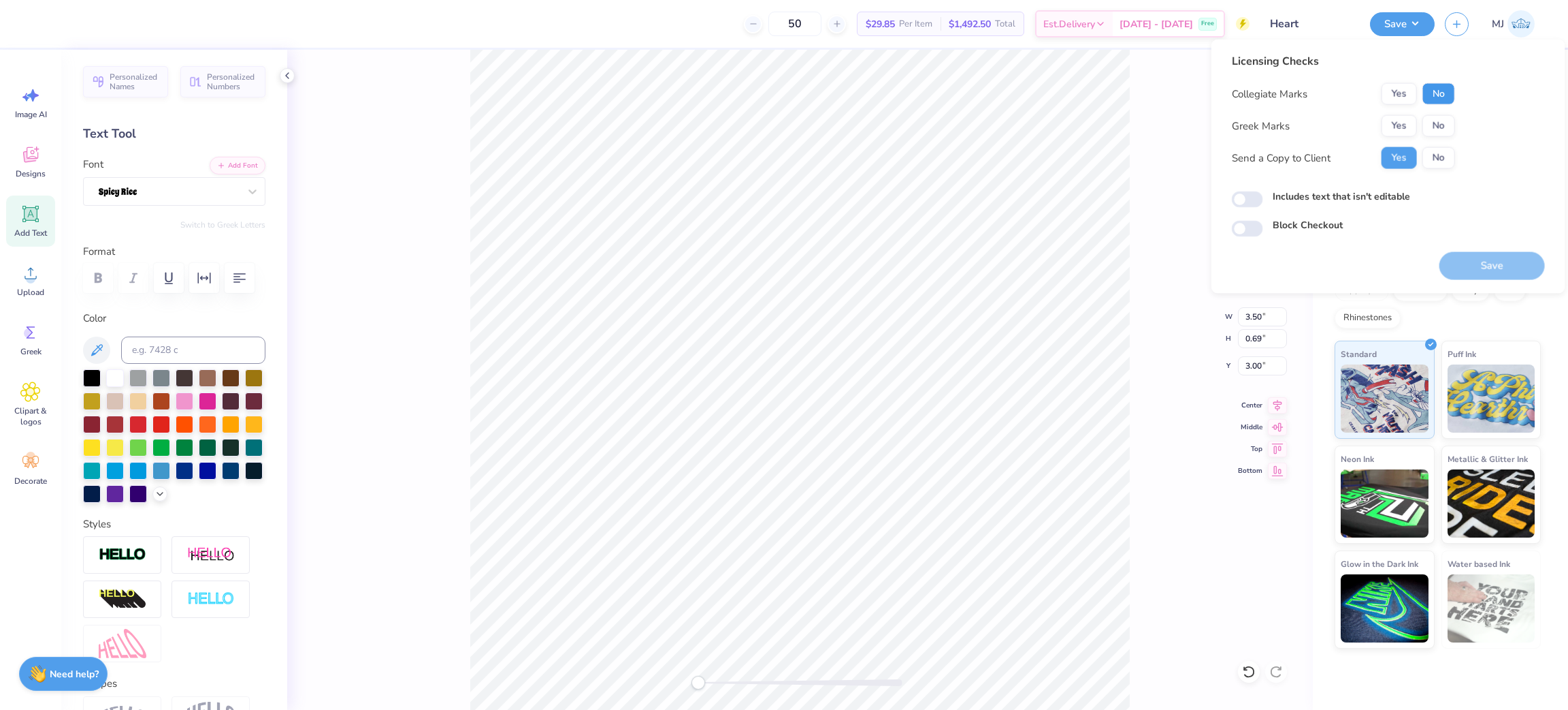
click at [1438, 90] on button "No" at bounding box center [1439, 94] width 32 height 22
click at [1399, 121] on button "Yes" at bounding box center [1399, 126] width 35 height 22
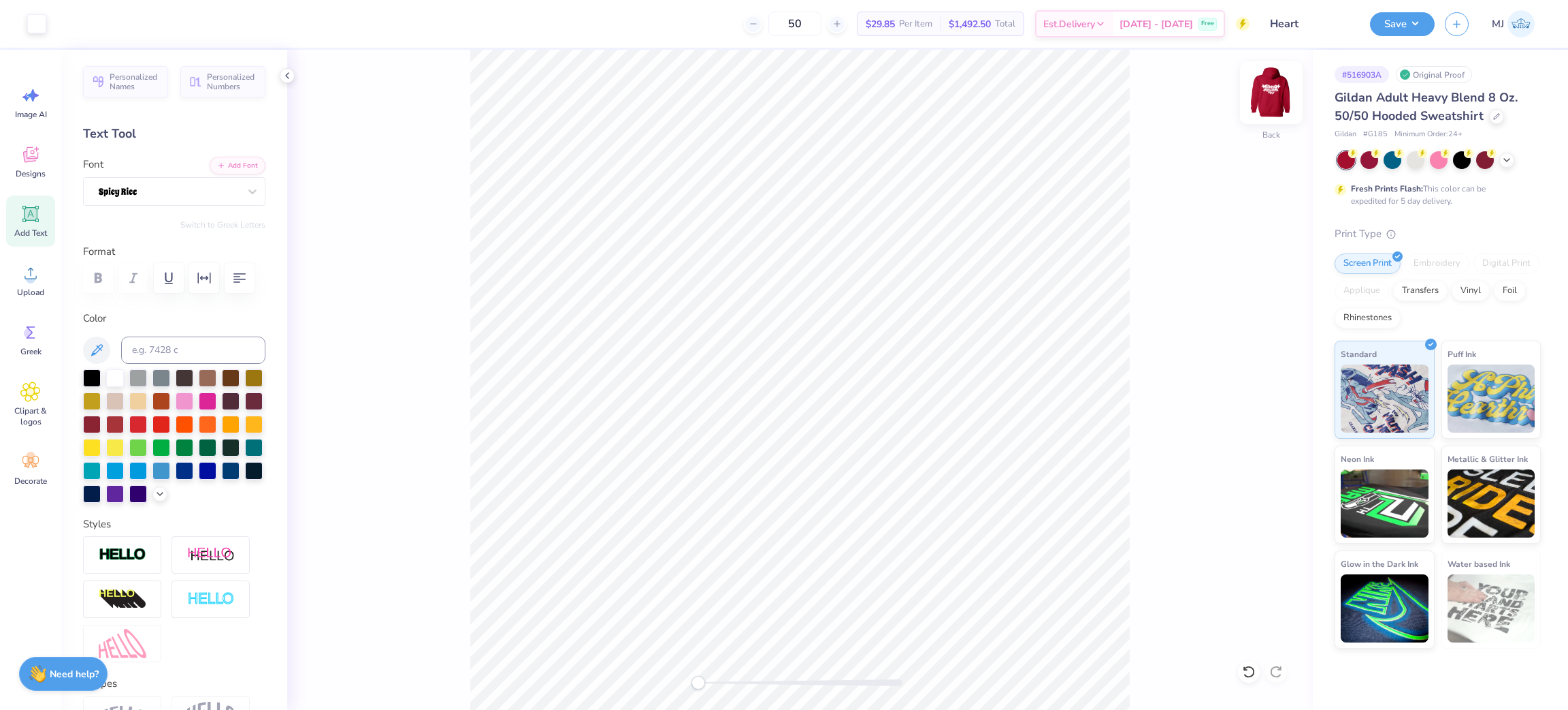
click at [1271, 99] on img at bounding box center [1271, 92] width 54 height 54
click at [1394, 24] on button "Save" at bounding box center [1402, 22] width 65 height 24
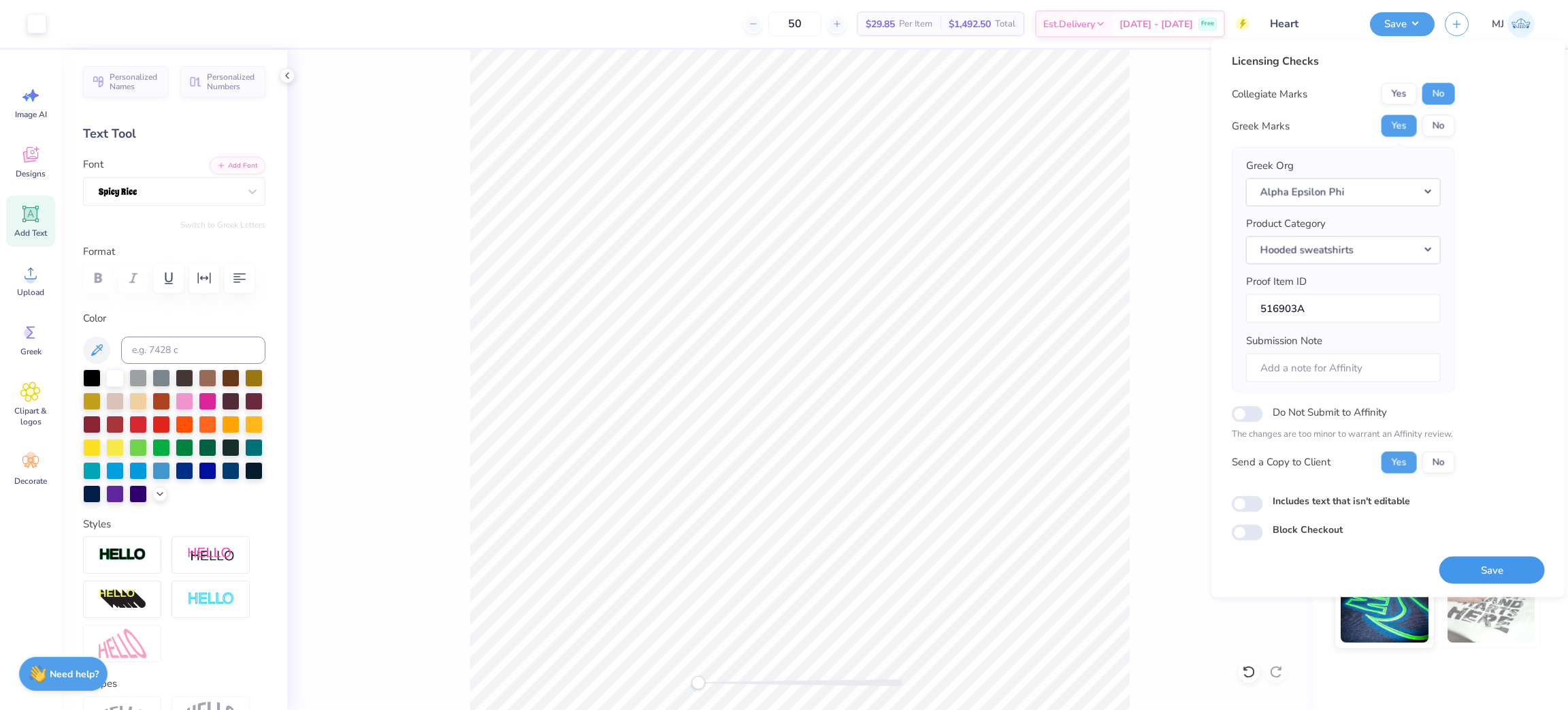
click at [1483, 577] on button "Save" at bounding box center [1492, 570] width 106 height 28
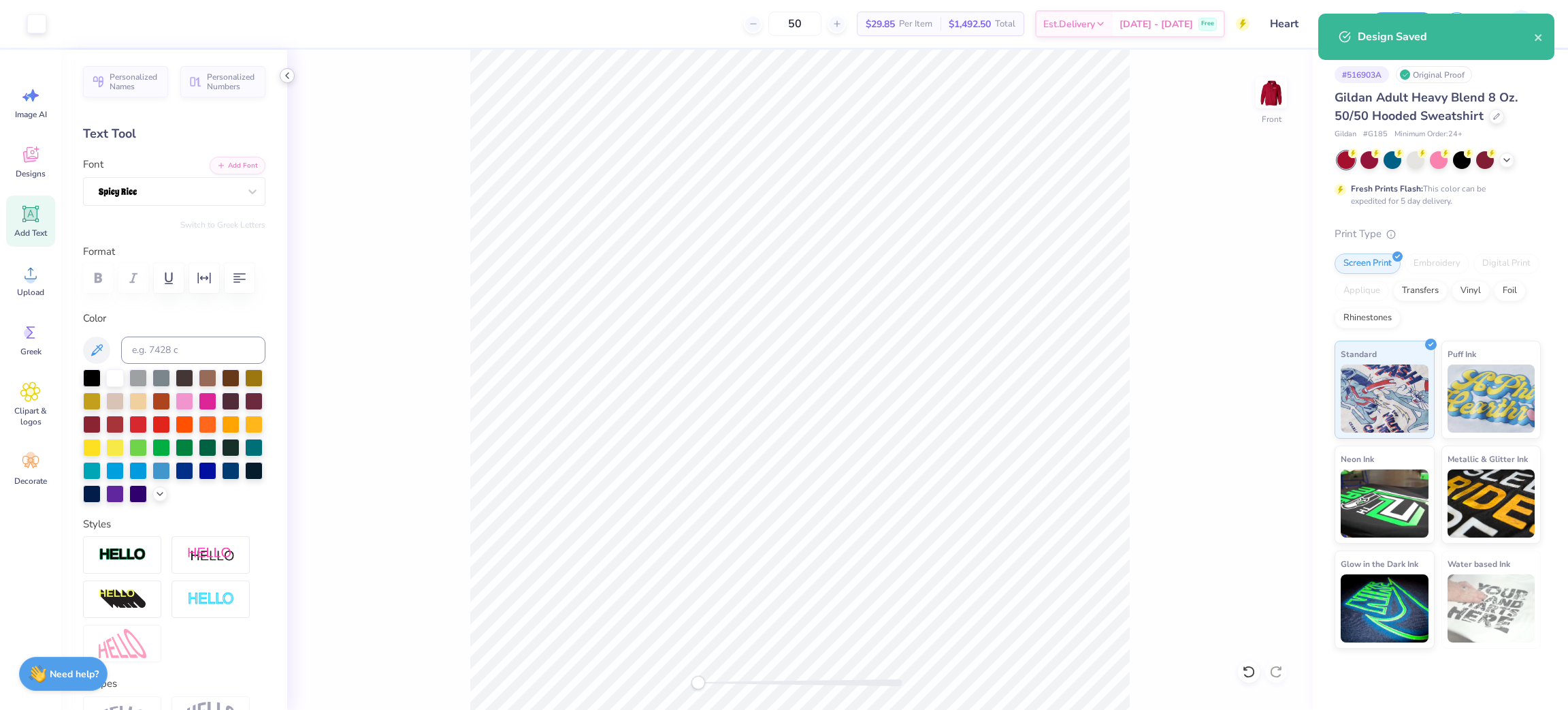
click at [289, 76] on icon at bounding box center [287, 76] width 11 height 11
